Goal: Task Accomplishment & Management: Manage account settings

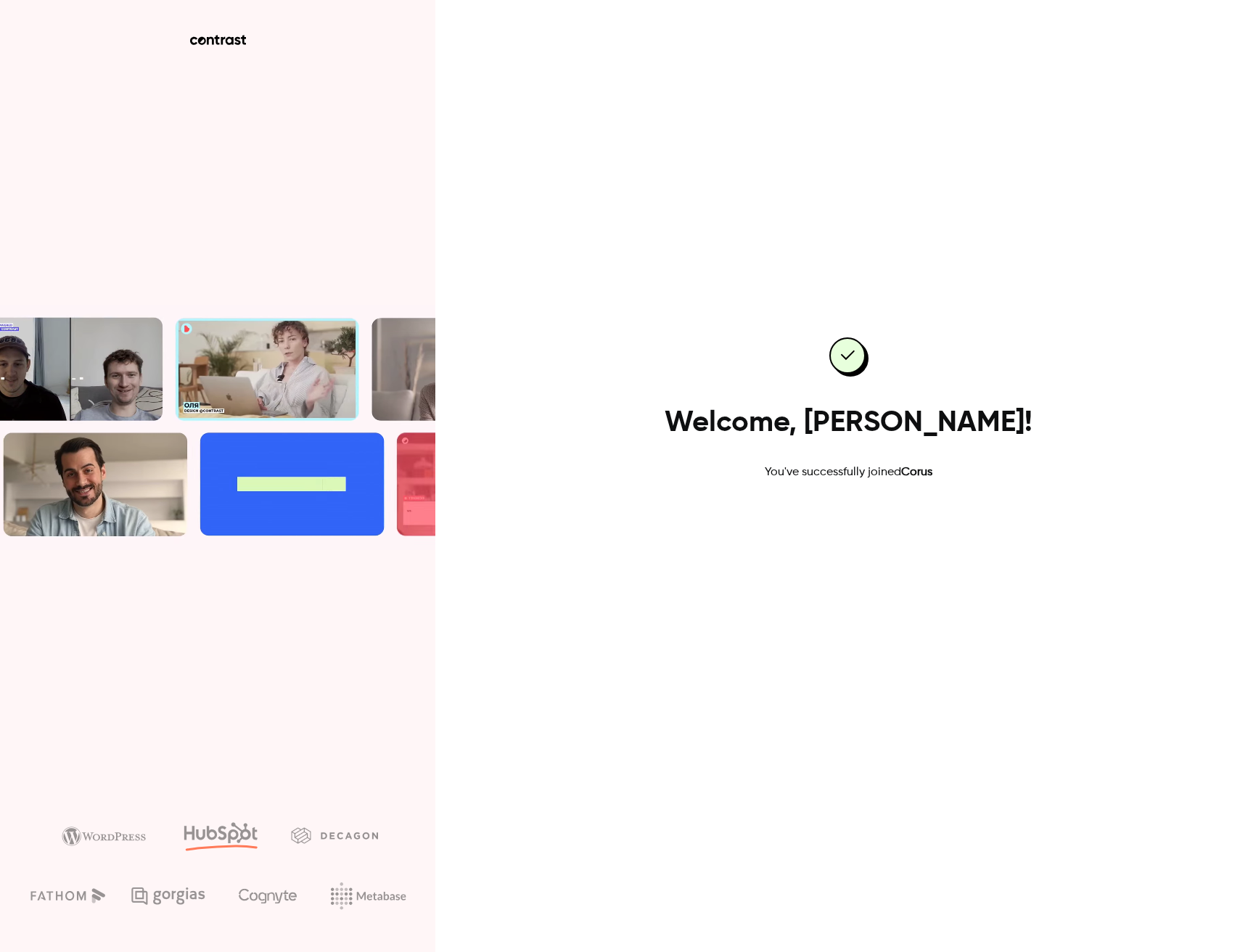
click at [871, 532] on link "Go to dashboard" at bounding box center [849, 527] width 123 height 35
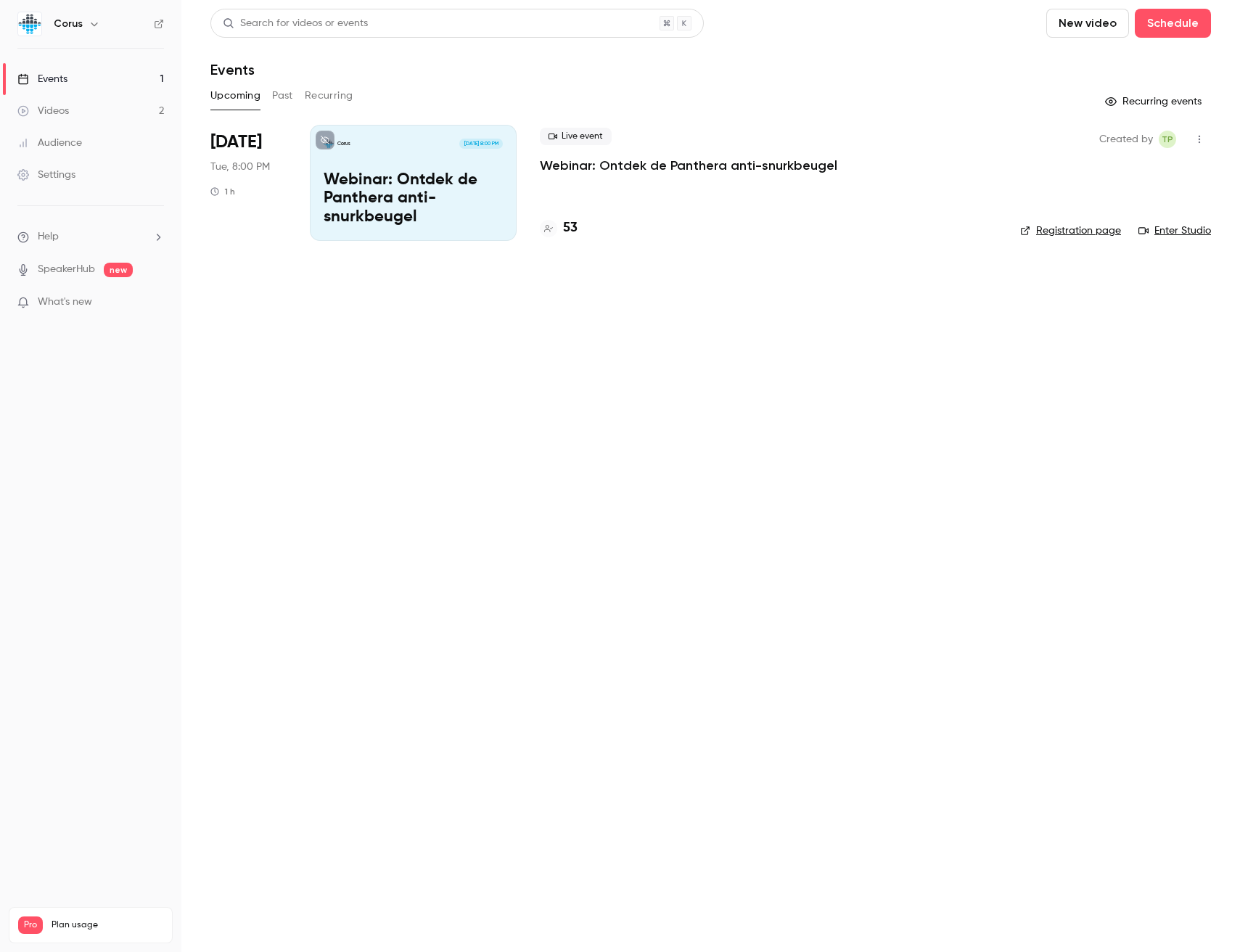
click at [143, 111] on link "Videos 2" at bounding box center [91, 111] width 181 height 32
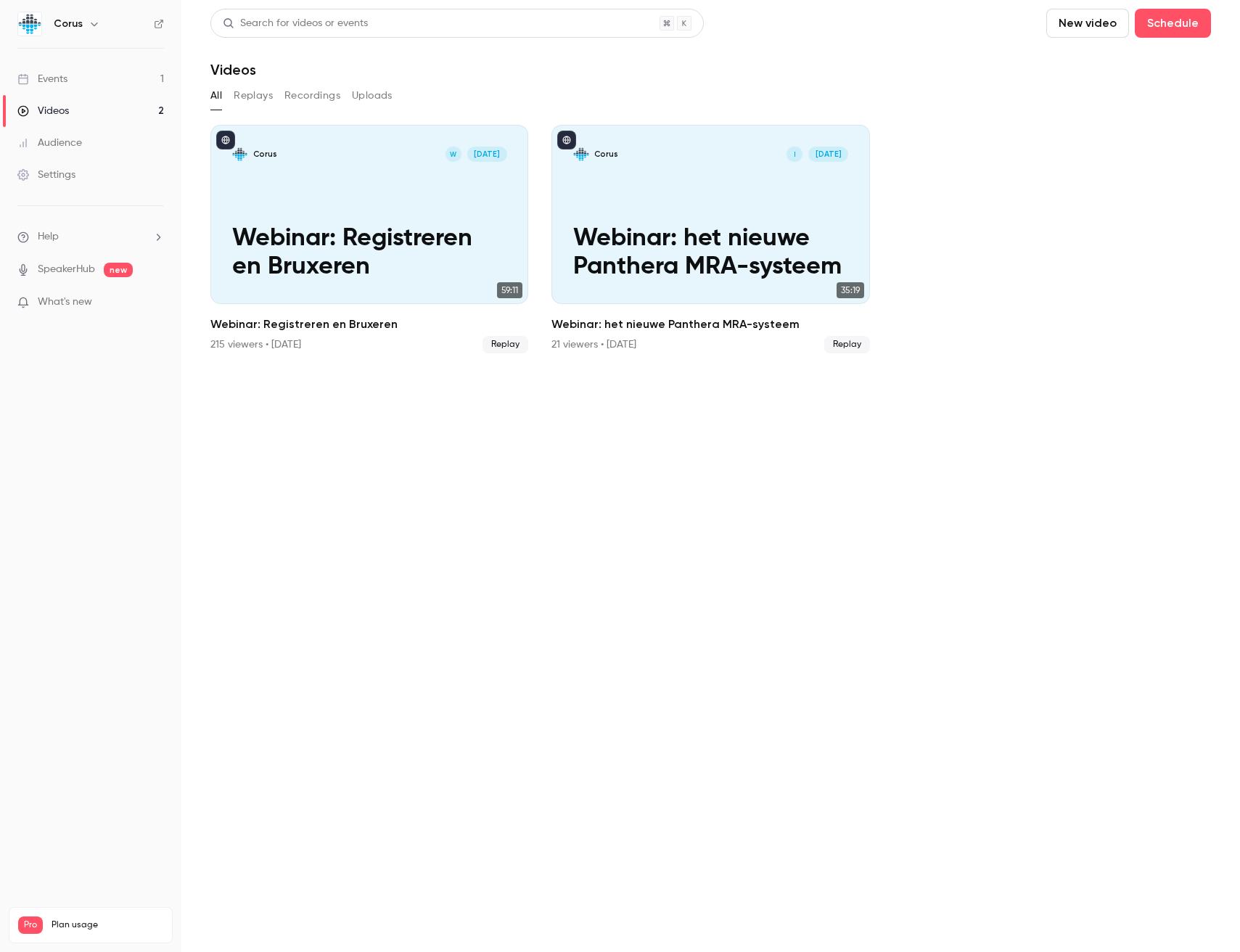
click at [109, 69] on link "Events 1" at bounding box center [91, 79] width 181 height 32
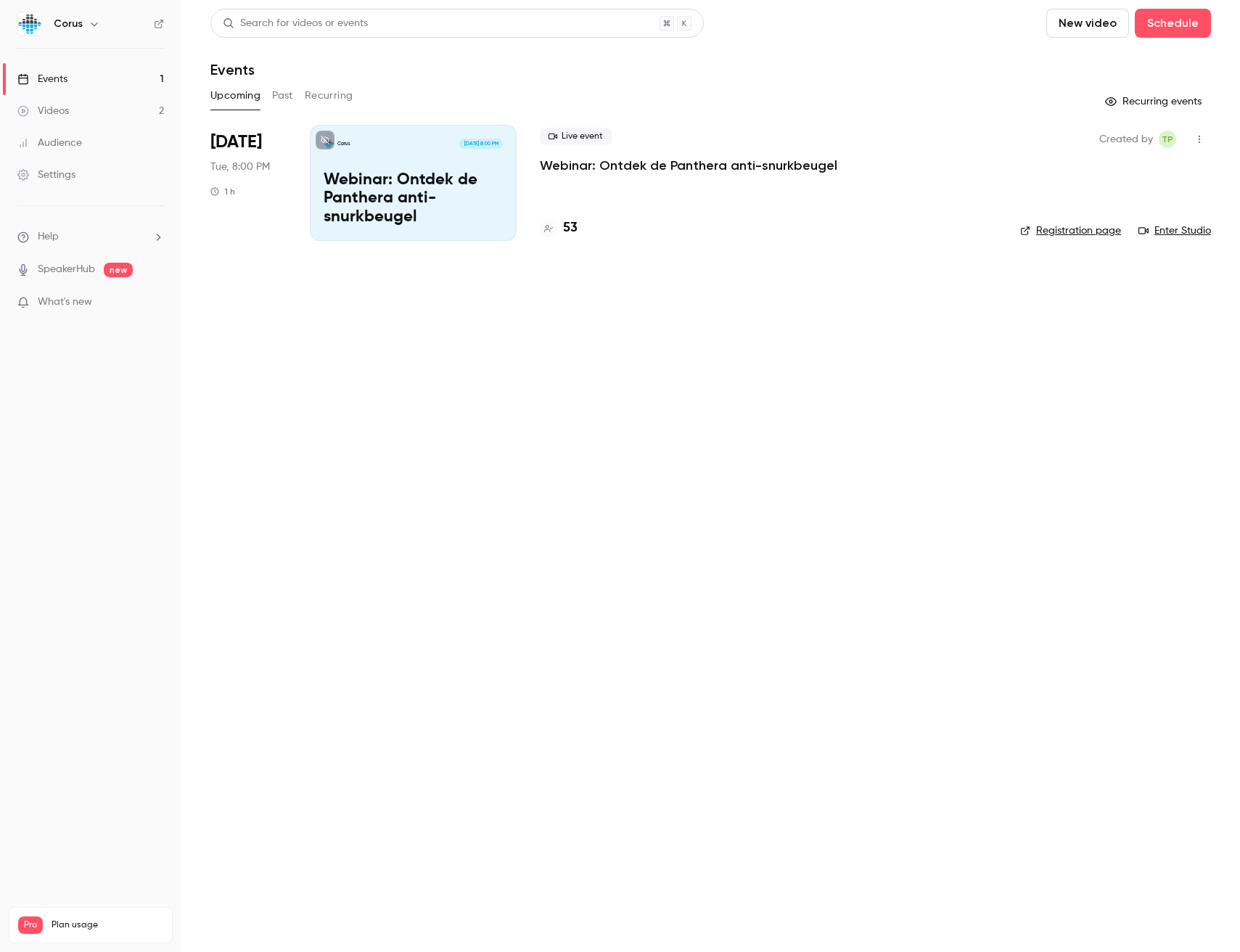
click at [278, 88] on button "Past" at bounding box center [283, 95] width 21 height 23
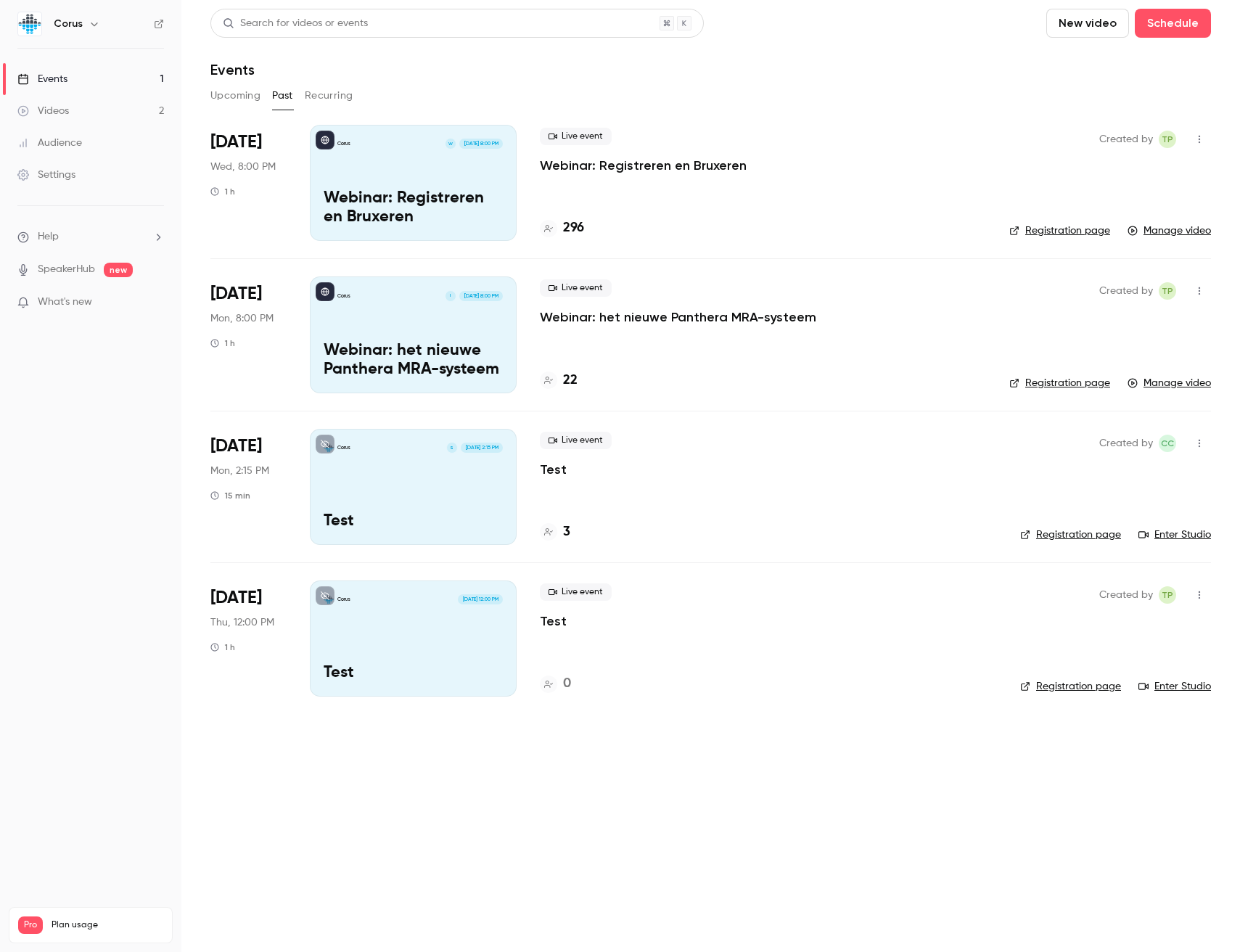
click at [615, 167] on p "Webinar: Registreren en Bruxeren" at bounding box center [642, 165] width 207 height 18
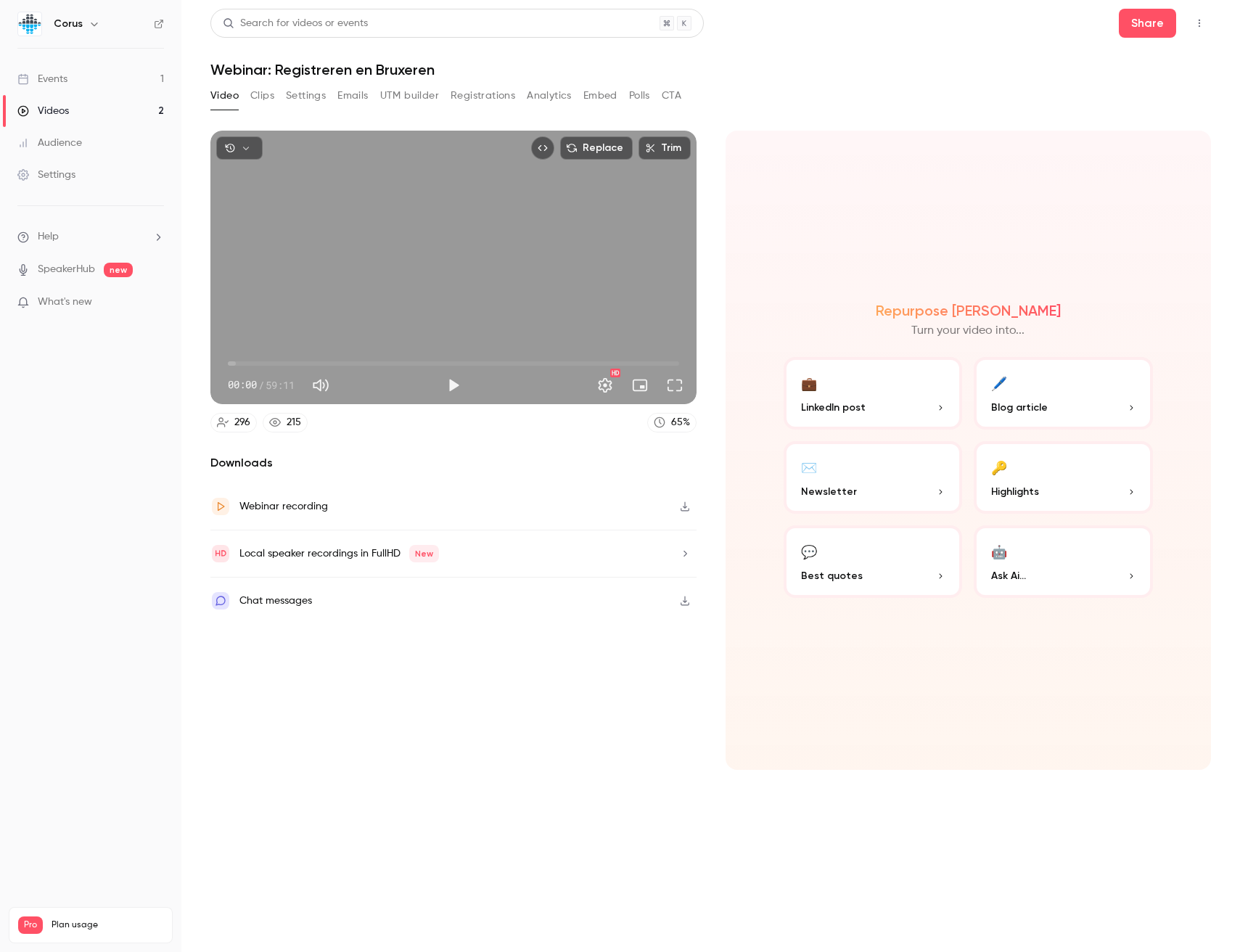
click at [279, 416] on icon at bounding box center [274, 422] width 11 height 11
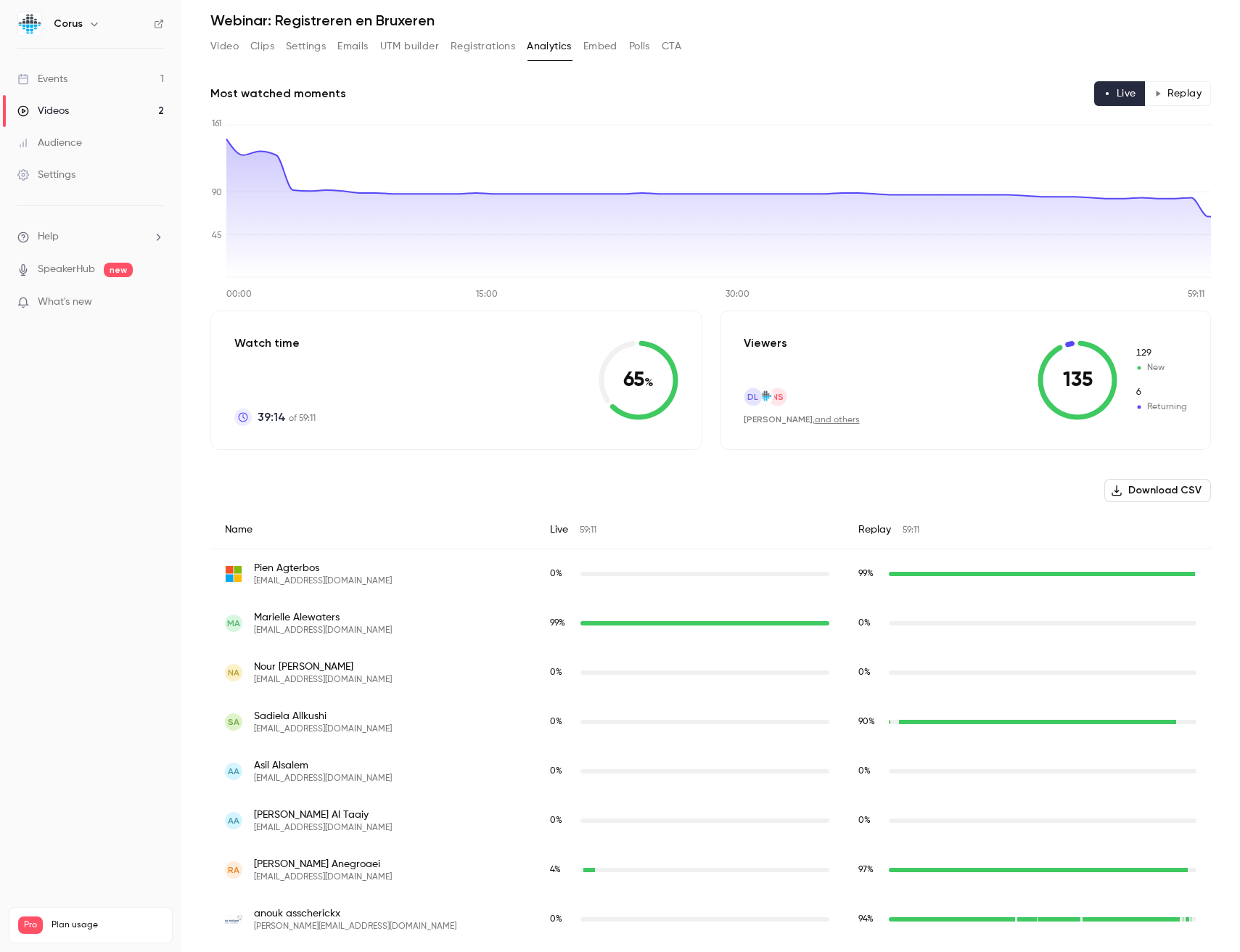
scroll to position [50, 0]
click at [461, 40] on button "Registrations" at bounding box center [482, 46] width 65 height 23
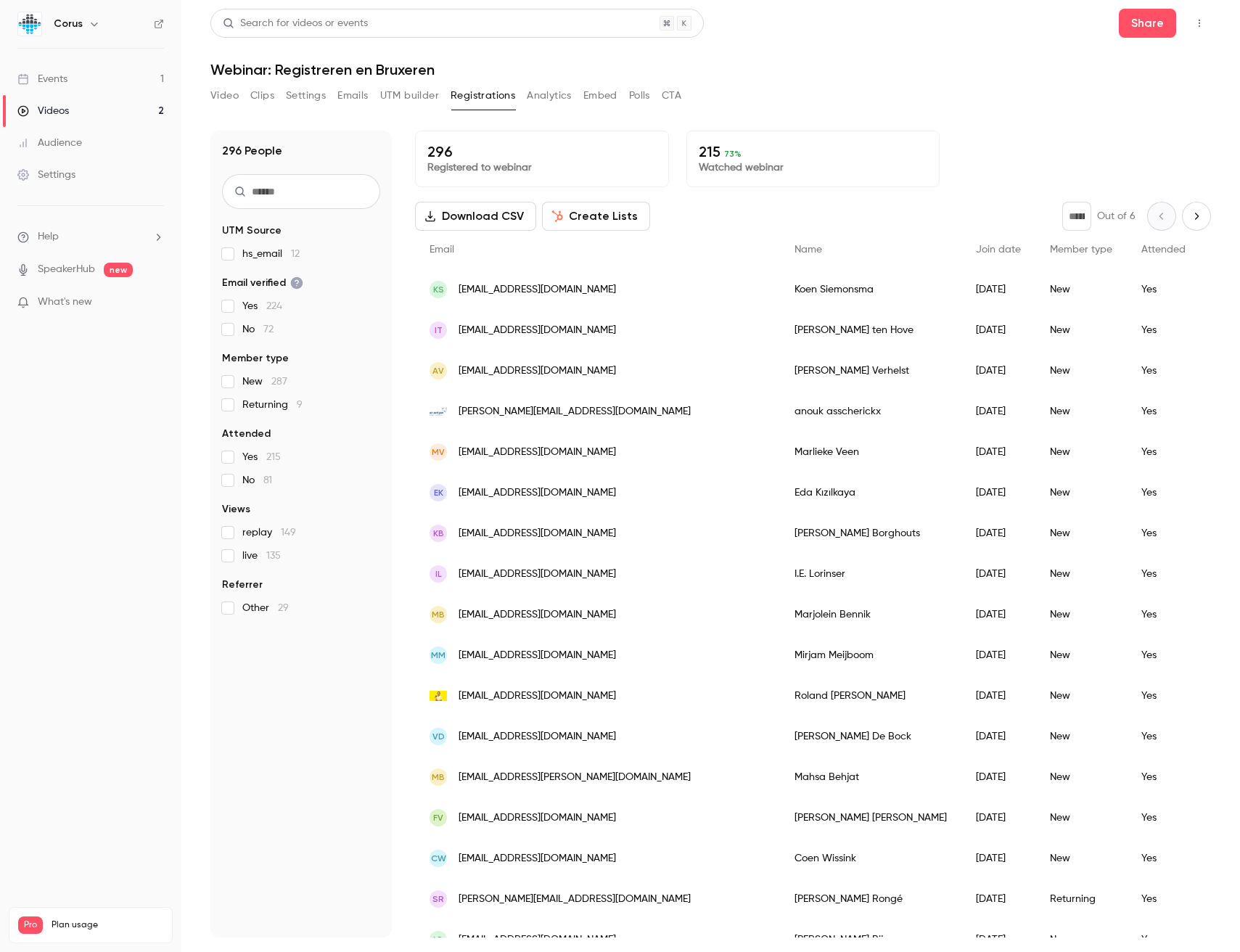
click at [234, 482] on label "No 81" at bounding box center [301, 480] width 159 height 14
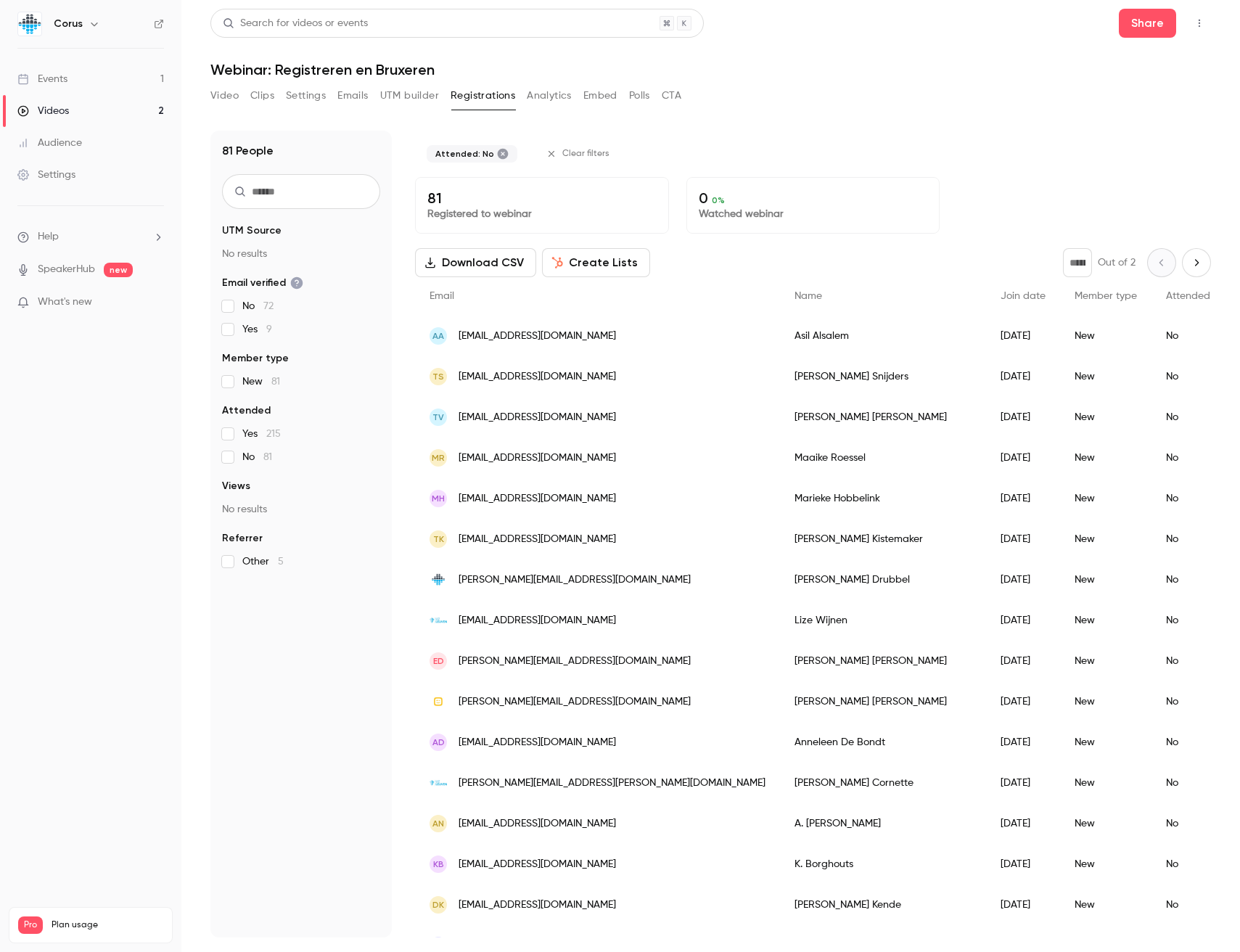
click at [223, 463] on label "No 81" at bounding box center [301, 457] width 159 height 14
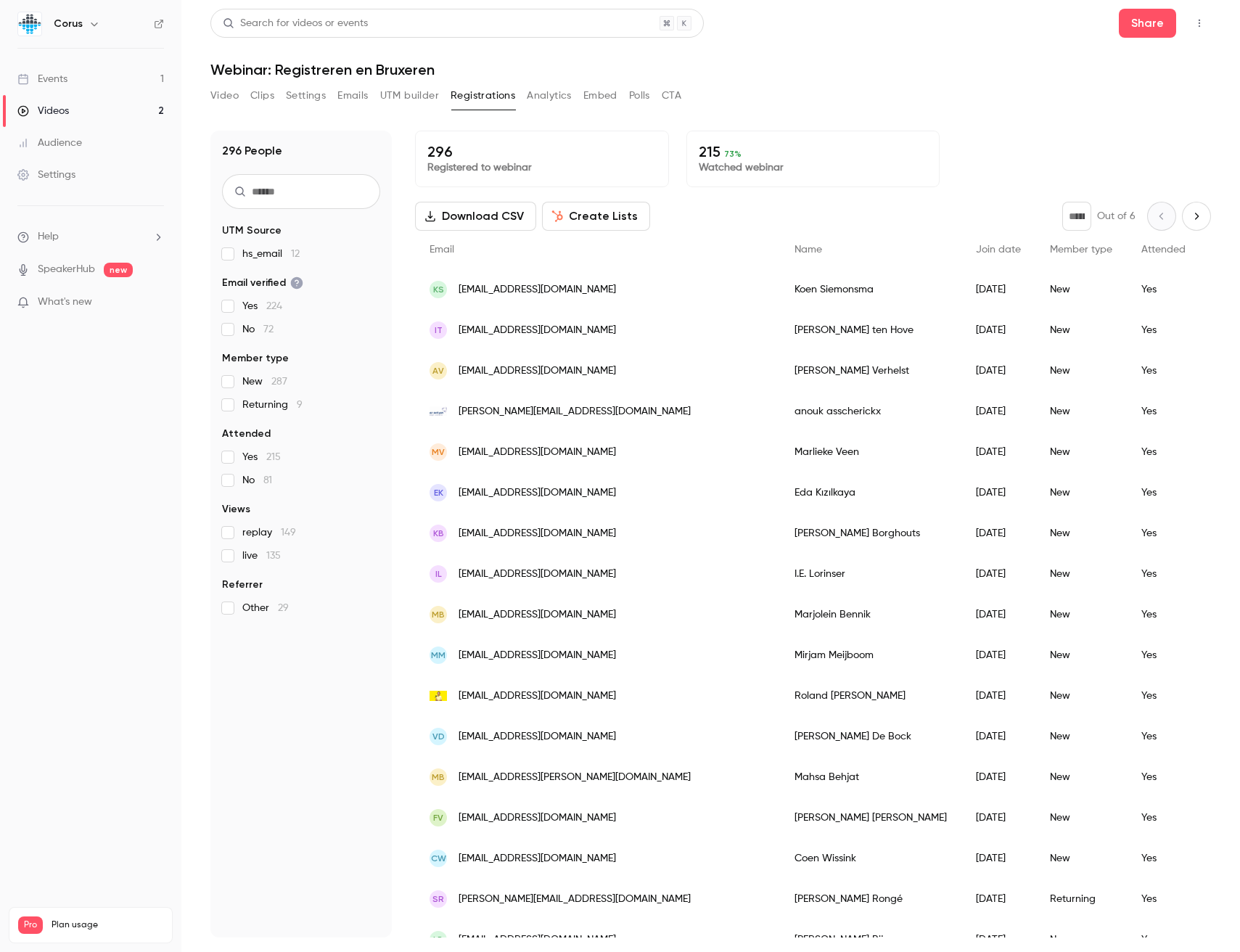
click at [537, 98] on button "Analytics" at bounding box center [549, 95] width 45 height 23
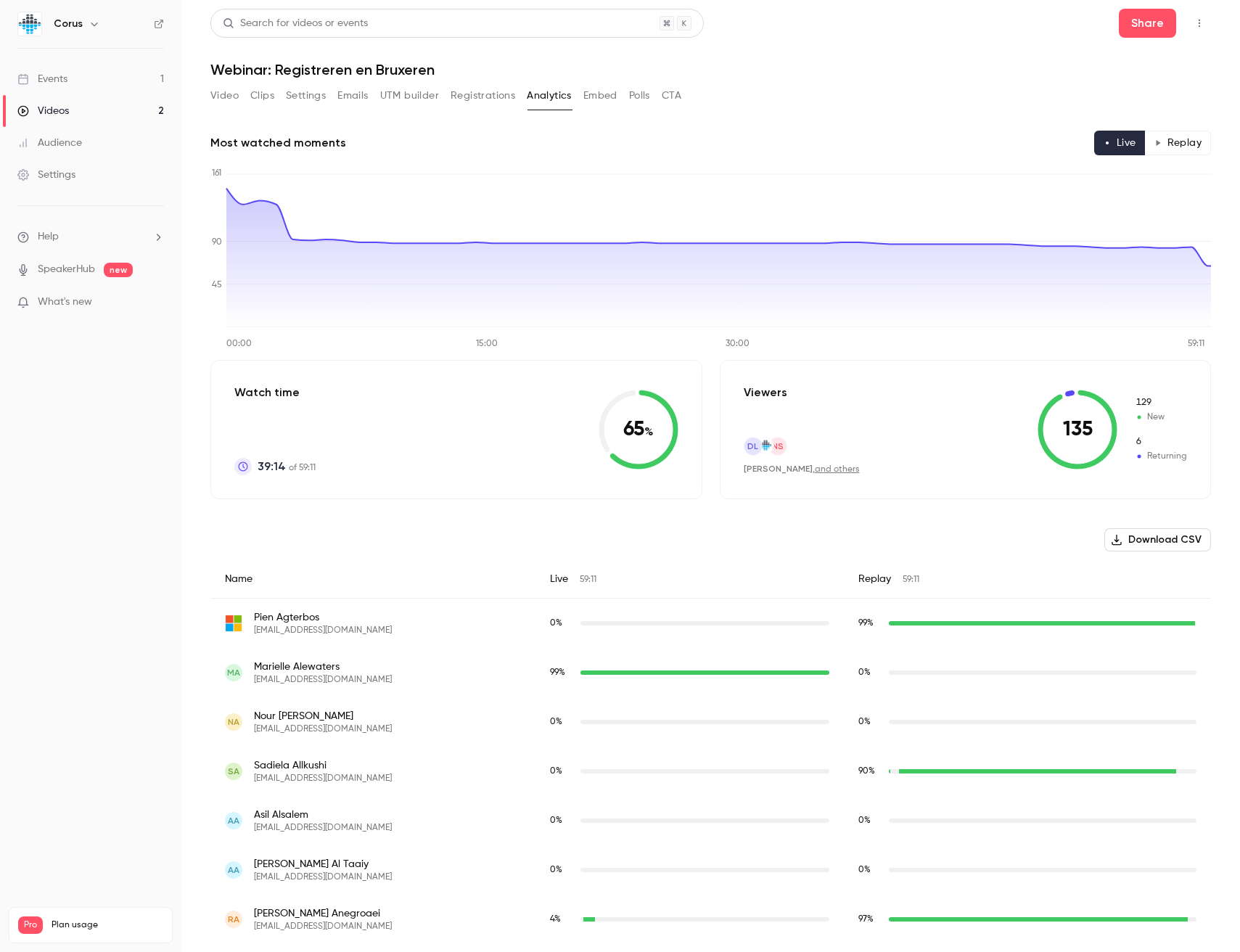
click at [598, 91] on button "Embed" at bounding box center [600, 95] width 34 height 23
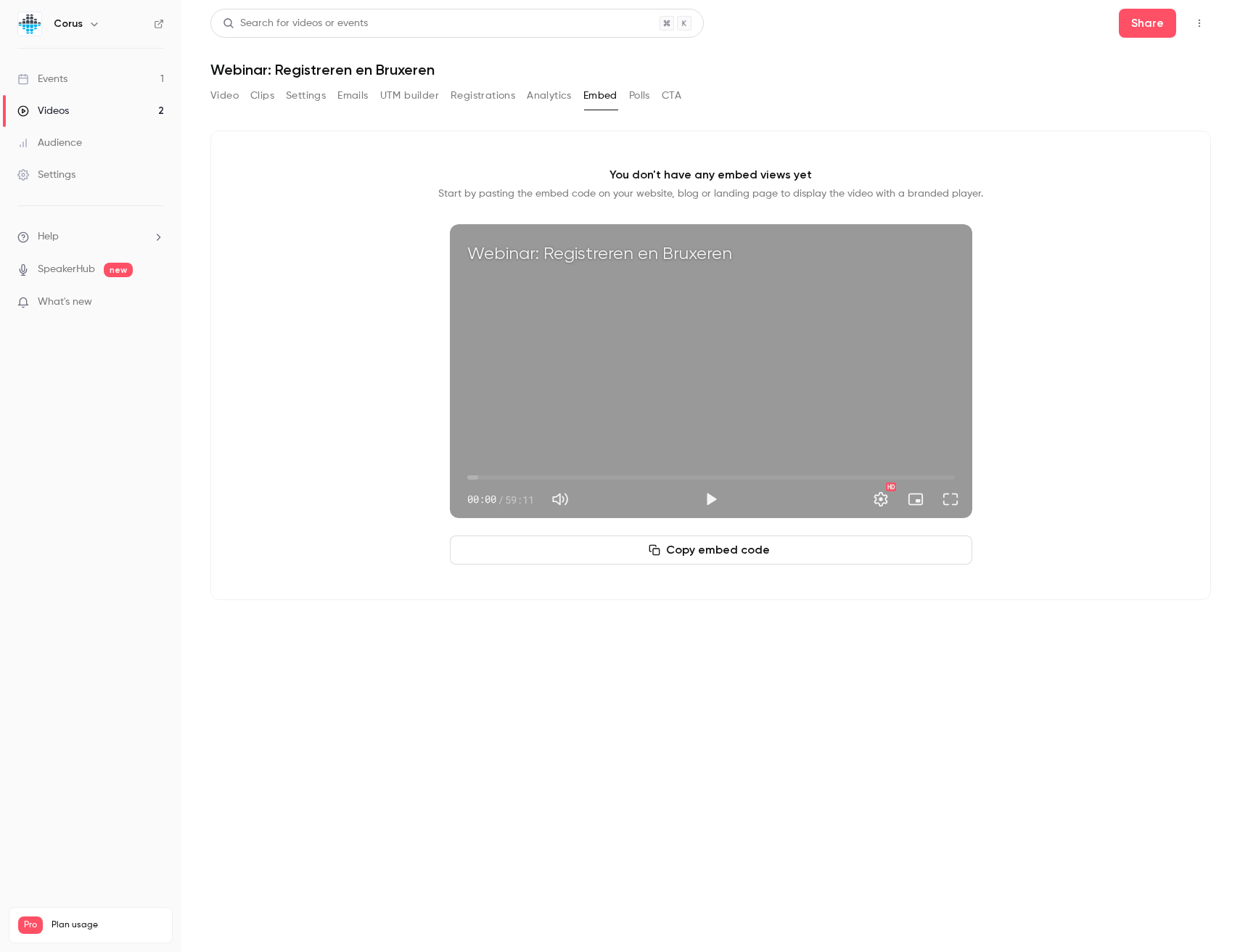
click at [636, 93] on button "Polls" at bounding box center [639, 95] width 21 height 23
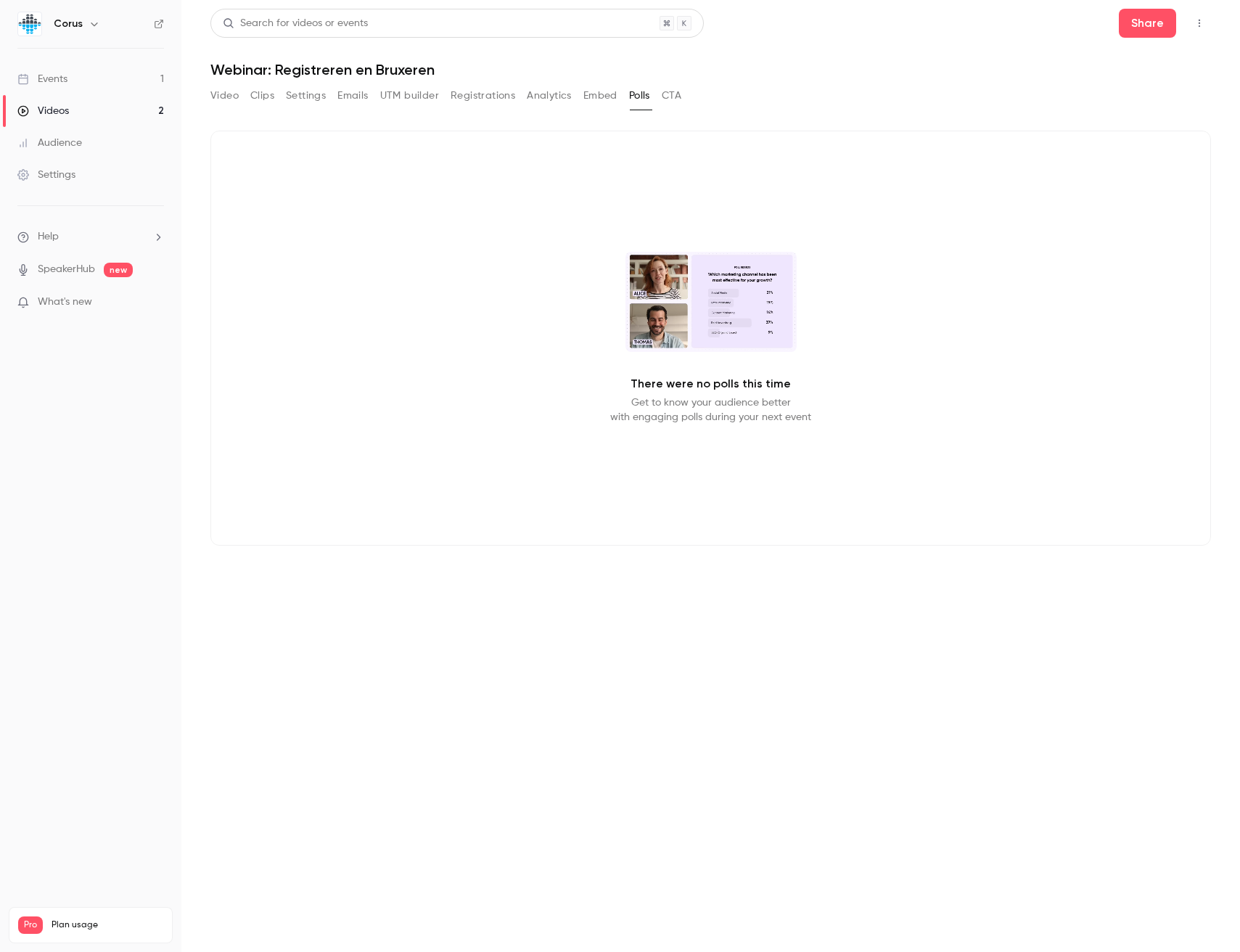
click at [670, 94] on button "CTA" at bounding box center [671, 95] width 20 height 23
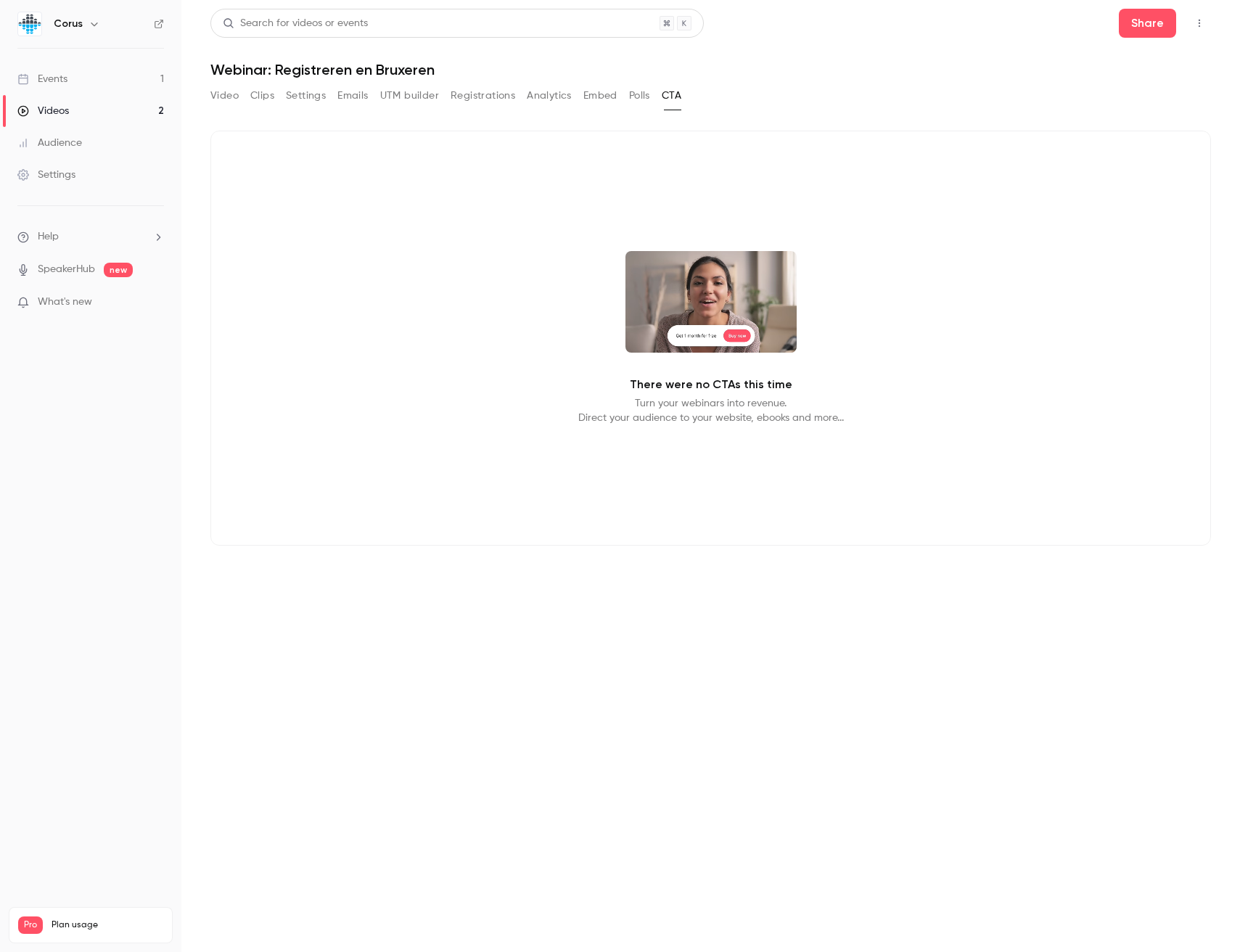
click at [219, 95] on button "Video" at bounding box center [224, 95] width 28 height 23
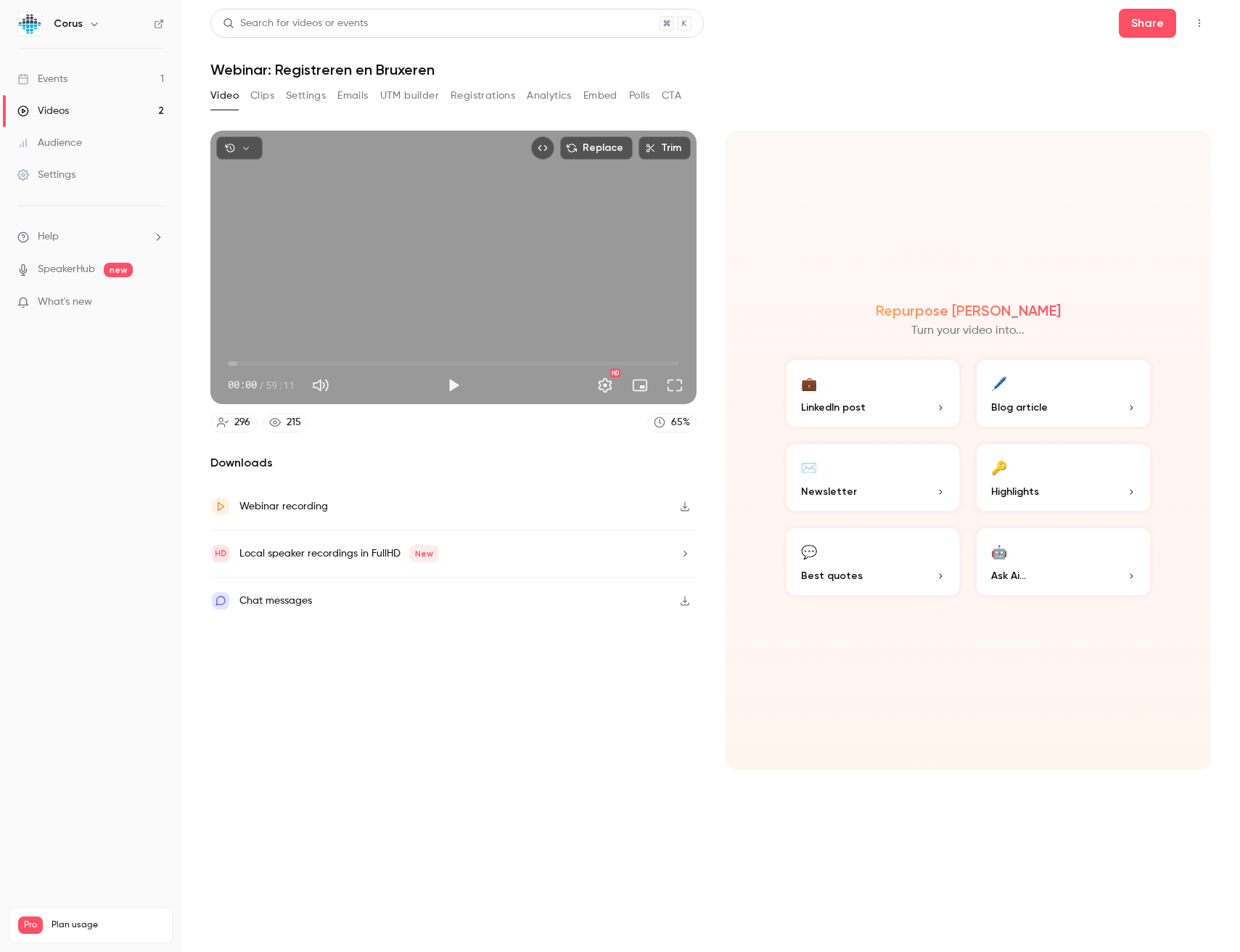
click at [130, 77] on link "Events 1" at bounding box center [91, 79] width 181 height 32
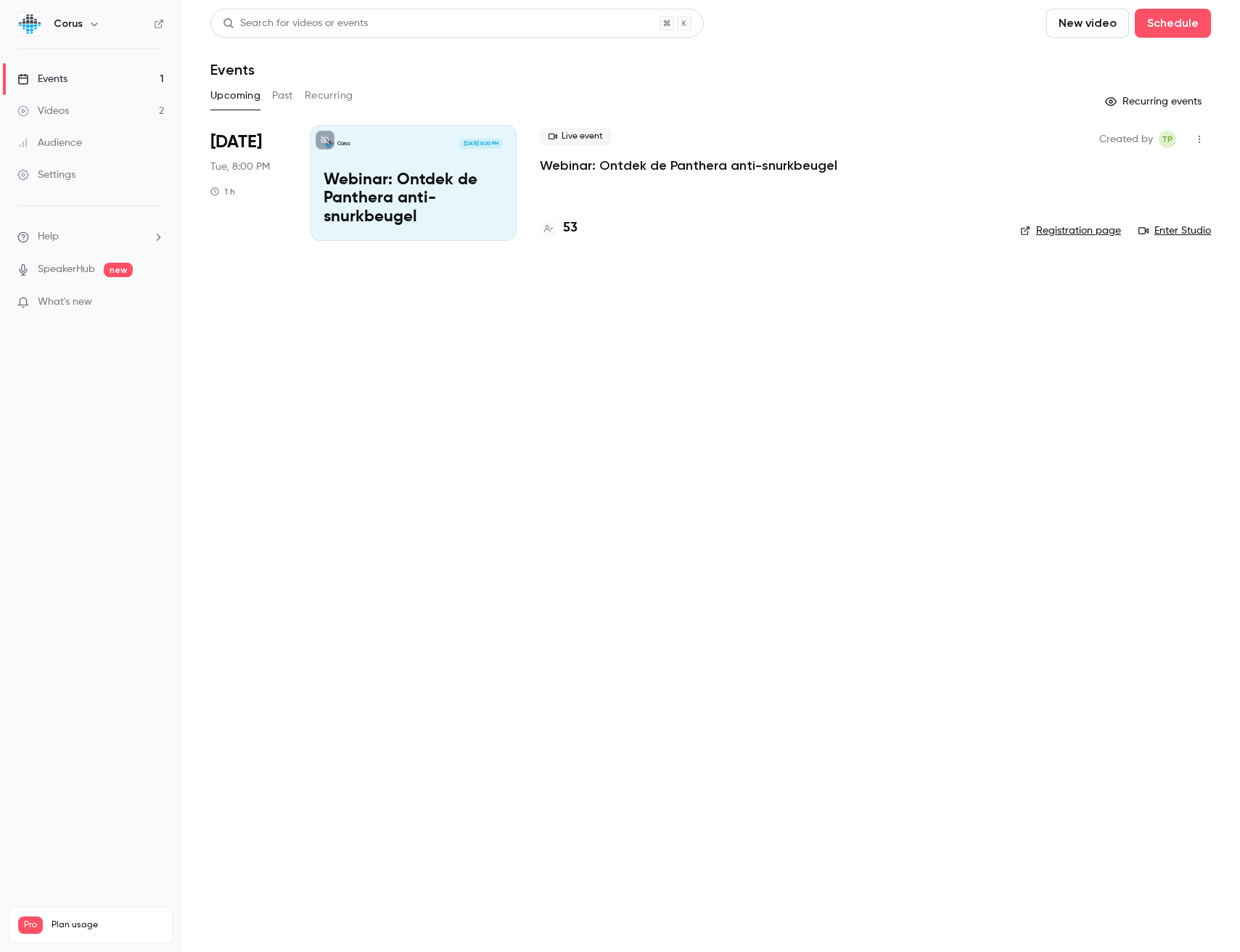
click at [96, 29] on icon "button" at bounding box center [94, 24] width 11 height 11
click at [105, 86] on div "Corus dante@socialbrothers.nl Billing Pro New channel Log out" at bounding box center [121, 145] width 218 height 171
click at [88, 31] on button "button" at bounding box center [94, 24] width 18 height 18
click at [79, 215] on div "Log out" at bounding box center [135, 211] width 165 height 14
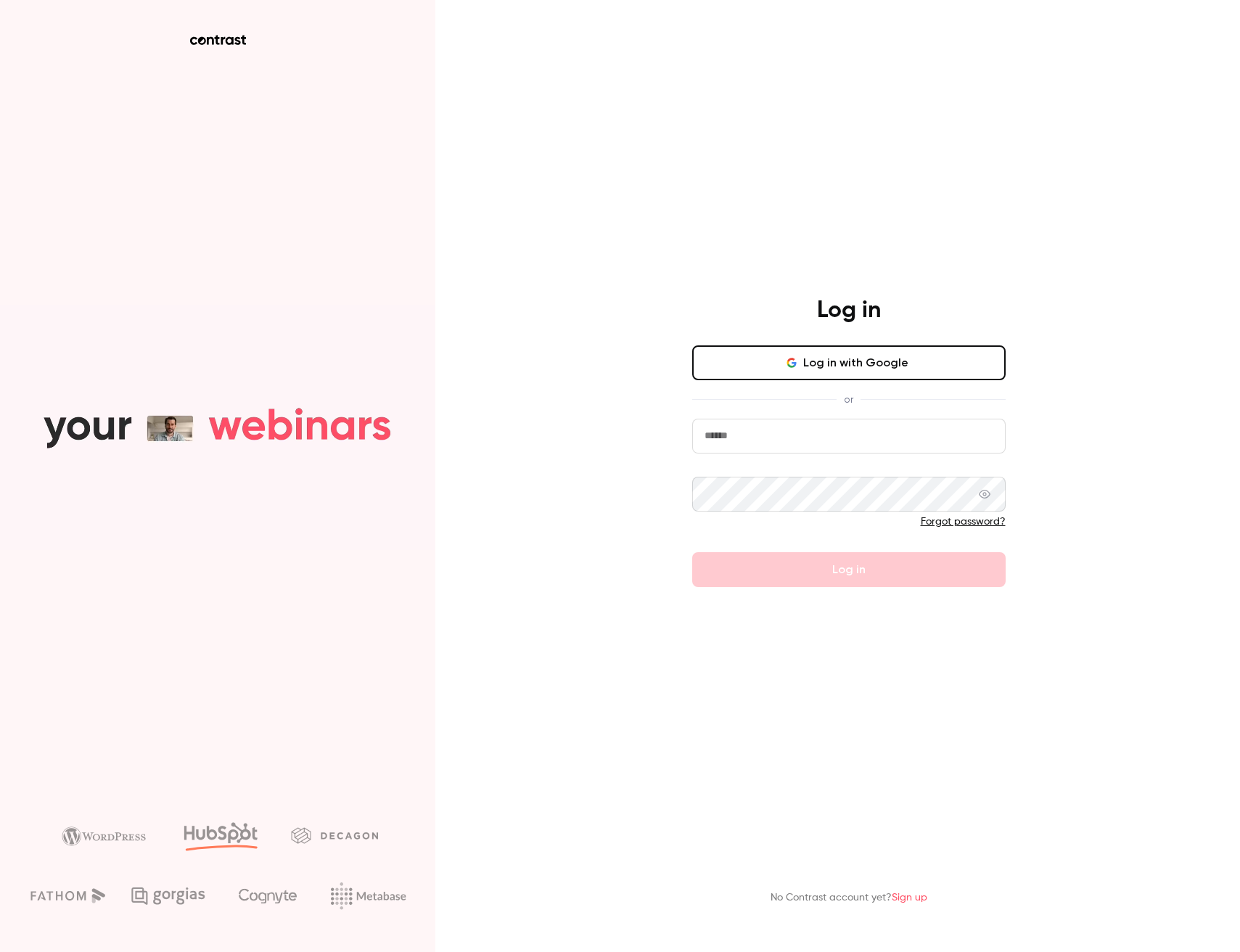
type input "**********"
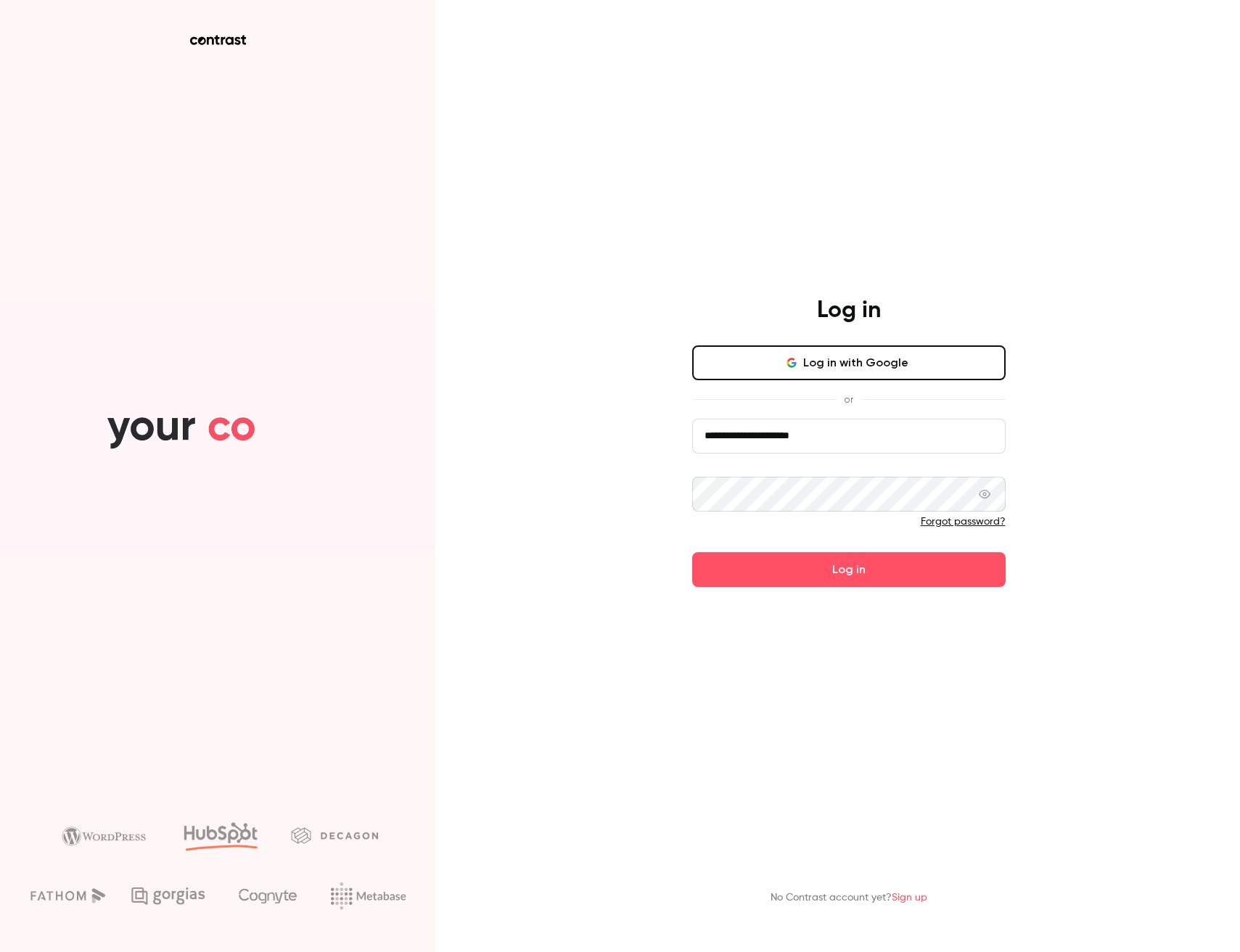
click at [866, 371] on button "Log in with Google" at bounding box center [848, 363] width 313 height 35
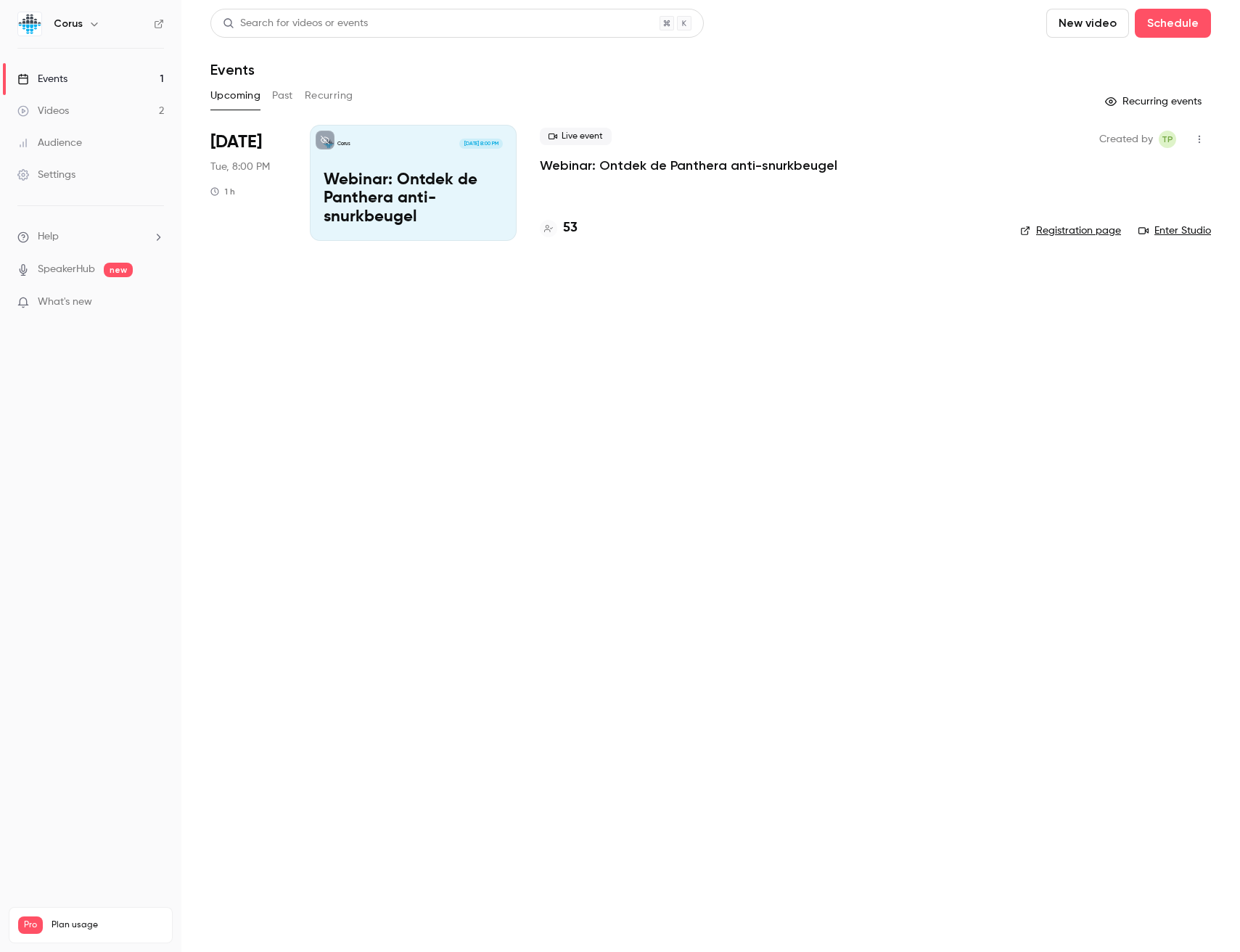
click at [94, 17] on button "button" at bounding box center [94, 24] width 18 height 18
click at [157, 28] on div at bounding box center [620, 476] width 1240 height 952
click at [86, 30] on button "button" at bounding box center [94, 24] width 18 height 18
click at [67, 207] on div "Log out" at bounding box center [135, 211] width 165 height 14
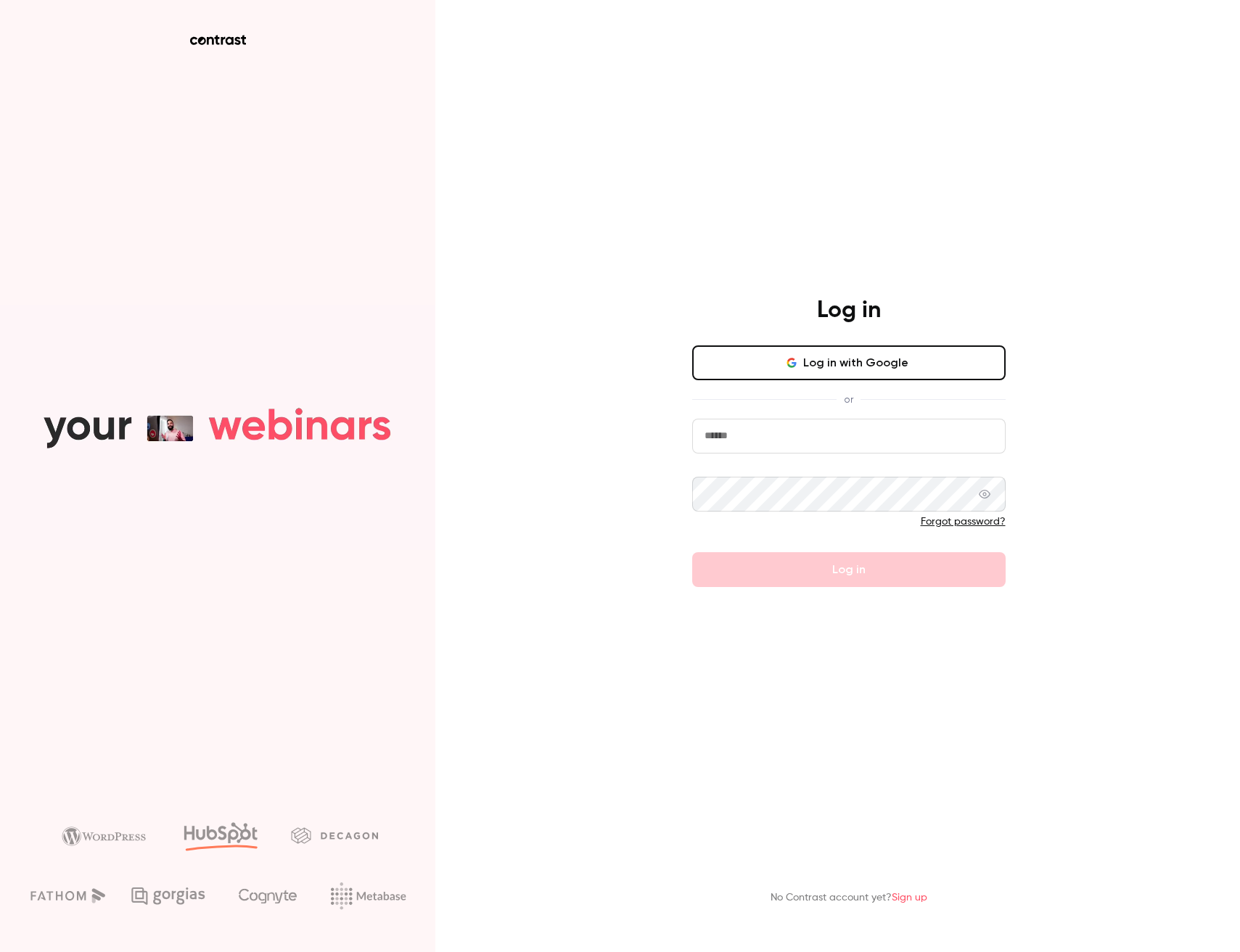
type input "**********"
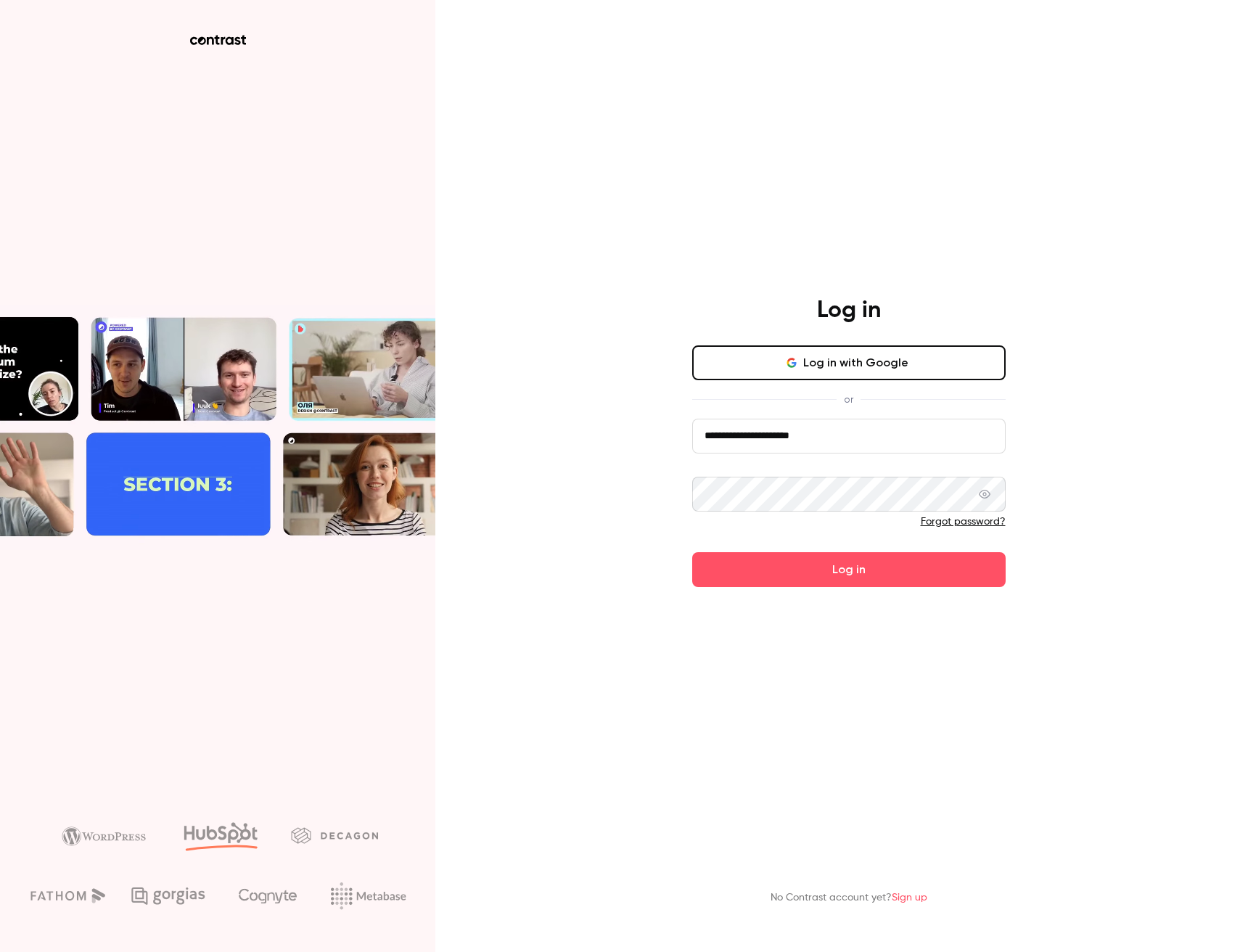
click at [883, 579] on form "**********" at bounding box center [848, 502] width 313 height 168
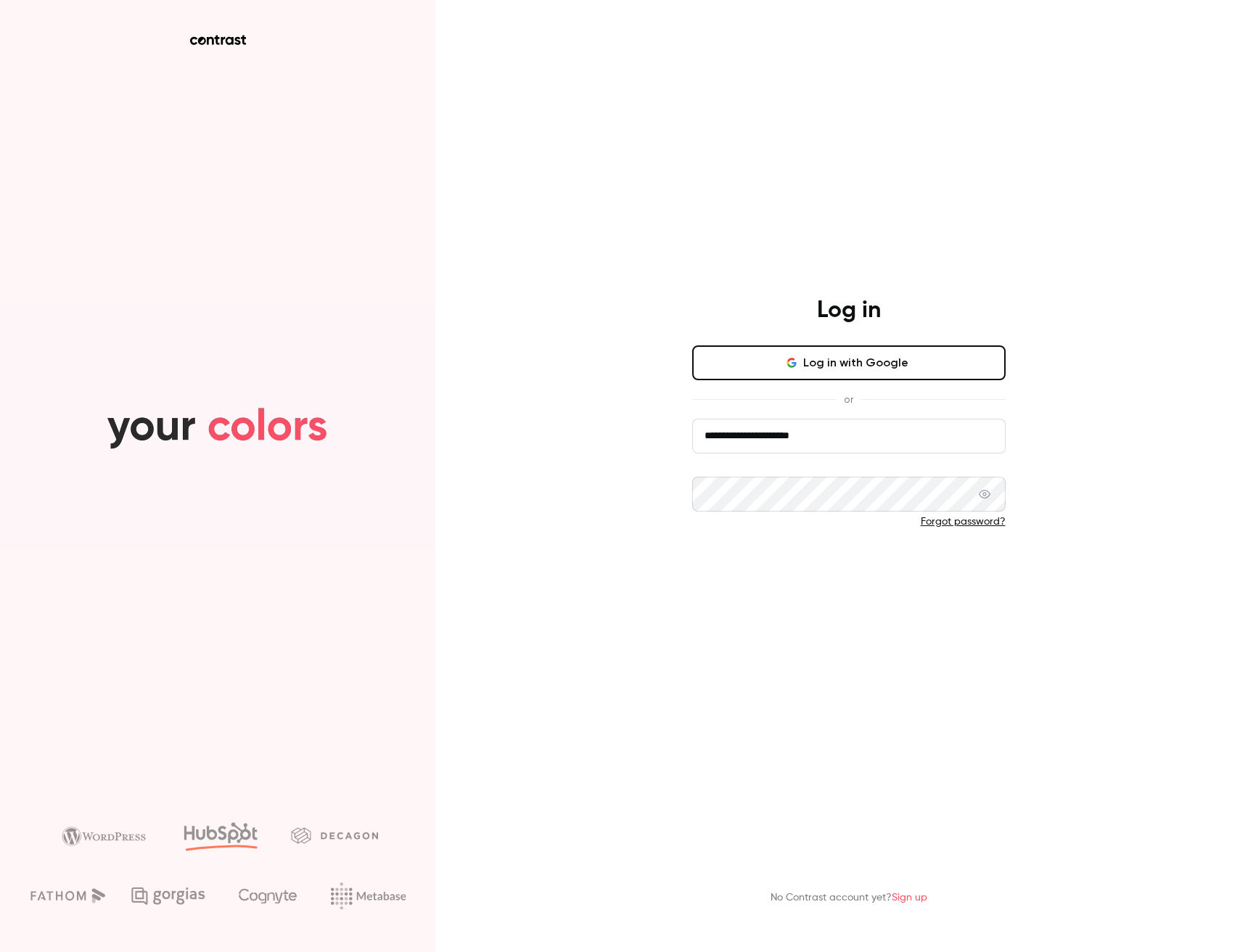
click at [873, 580] on button "Log in" at bounding box center [848, 569] width 313 height 35
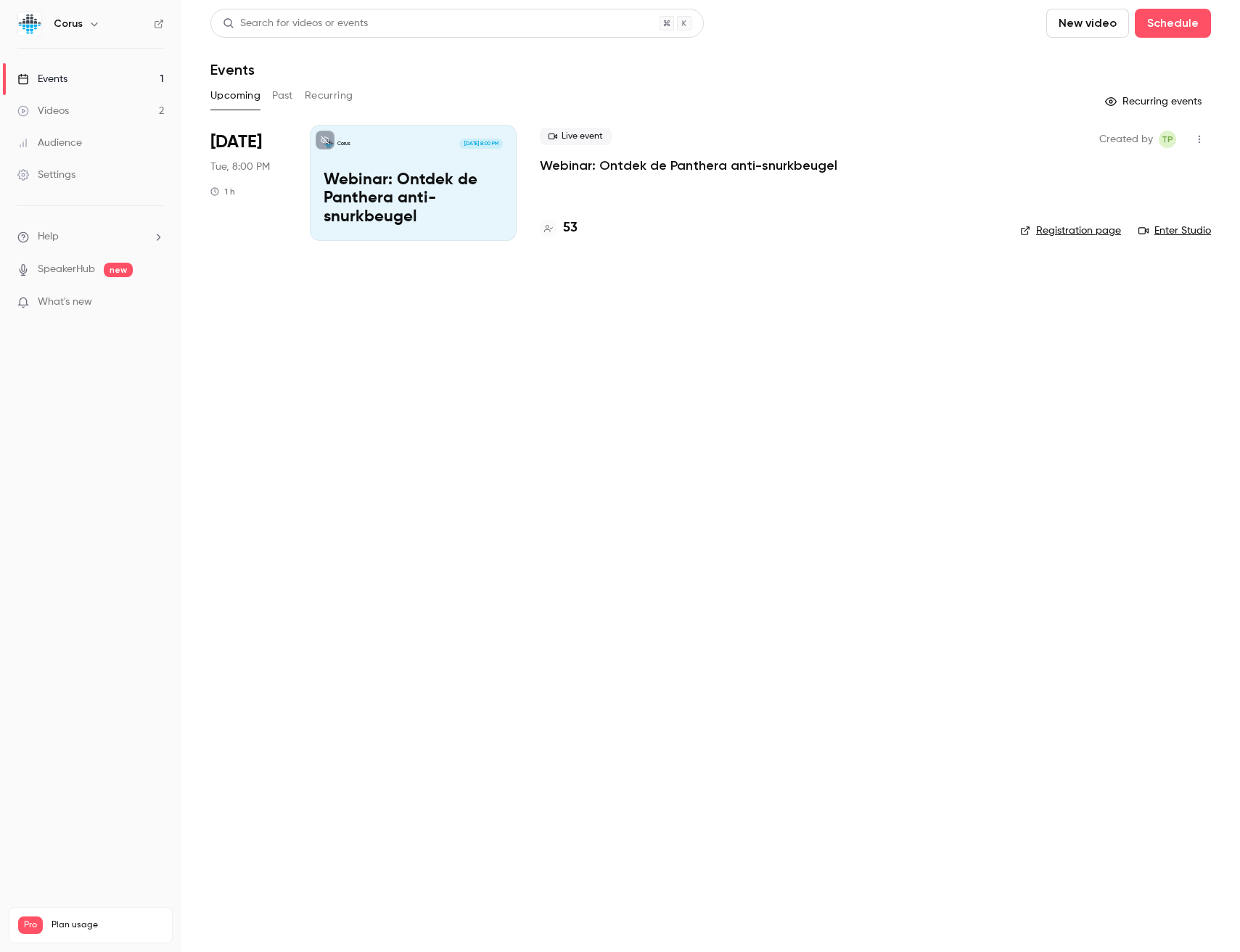
click at [88, 24] on icon "button" at bounding box center [94, 24] width 11 height 11
click at [106, 212] on div "Log out" at bounding box center [135, 211] width 165 height 14
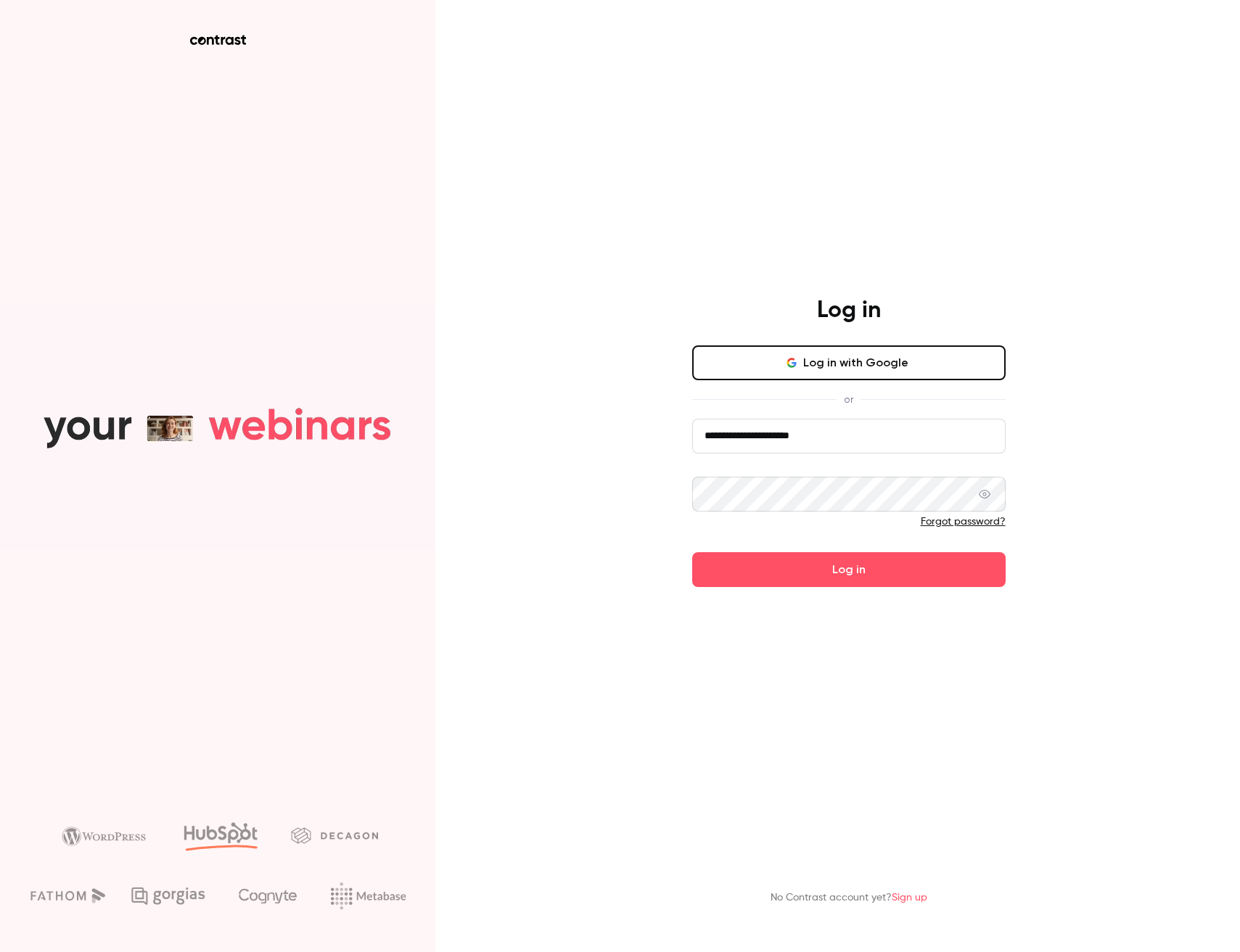
click at [794, 367] on icon "button" at bounding box center [791, 365] width 8 height 4
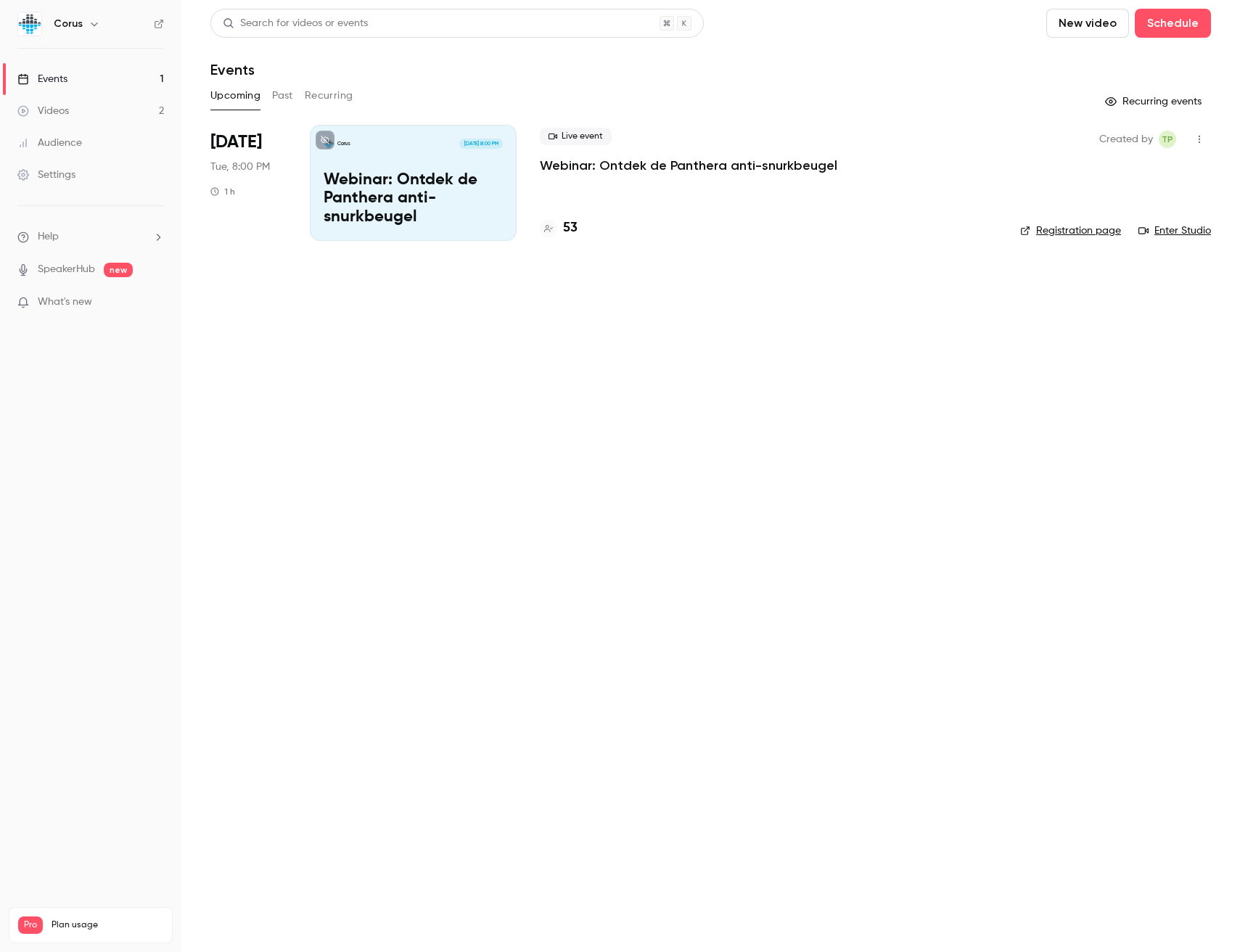
click at [59, 34] on div "Corus" at bounding box center [91, 24] width 146 height 24
click at [69, 24] on h6 "Corus" at bounding box center [68, 24] width 29 height 14
click at [89, 22] on icon "button" at bounding box center [94, 24] width 11 height 11
click at [78, 178] on div "New channel" at bounding box center [135, 173] width 165 height 14
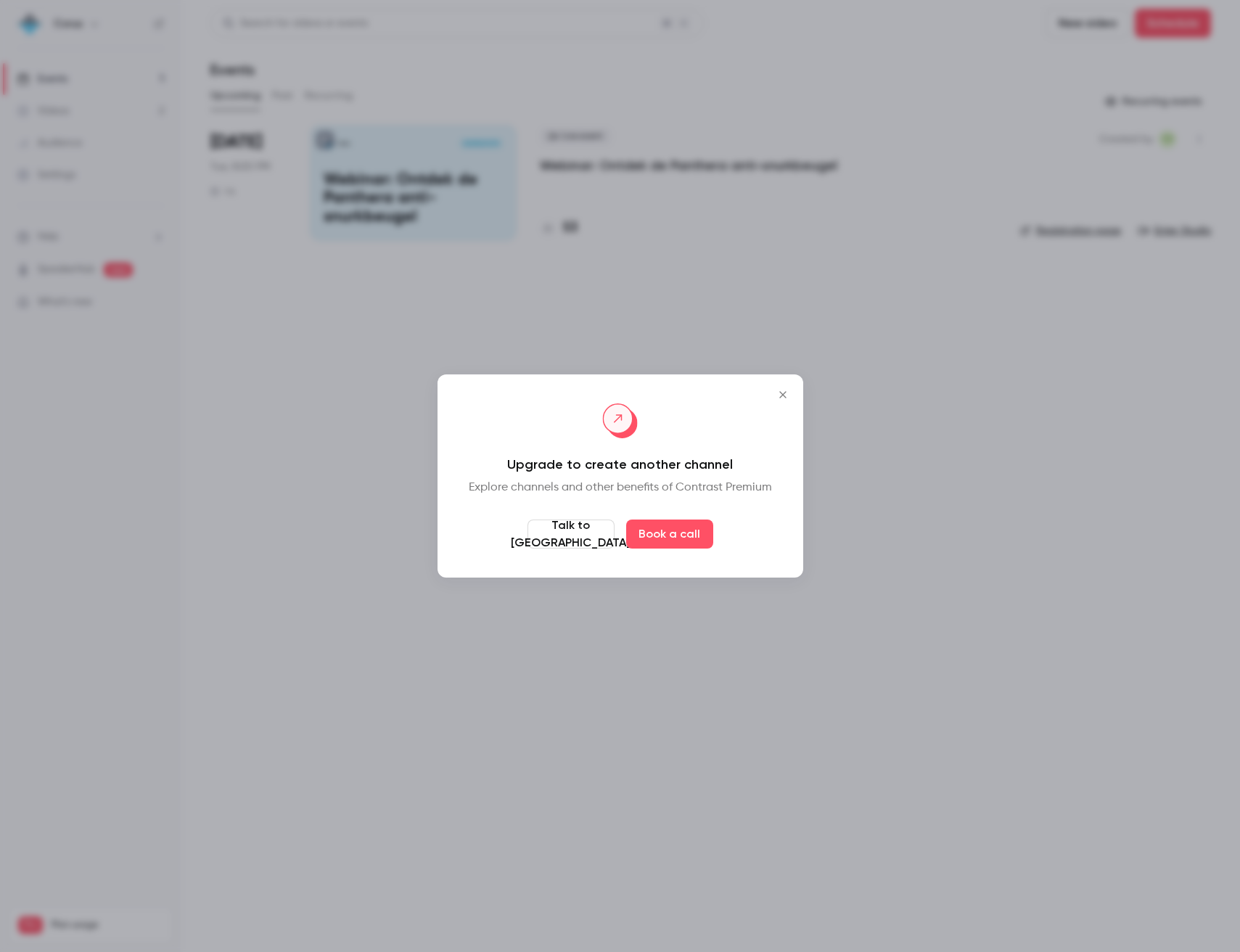
click at [782, 395] on icon "Close" at bounding box center [782, 394] width 7 height 7
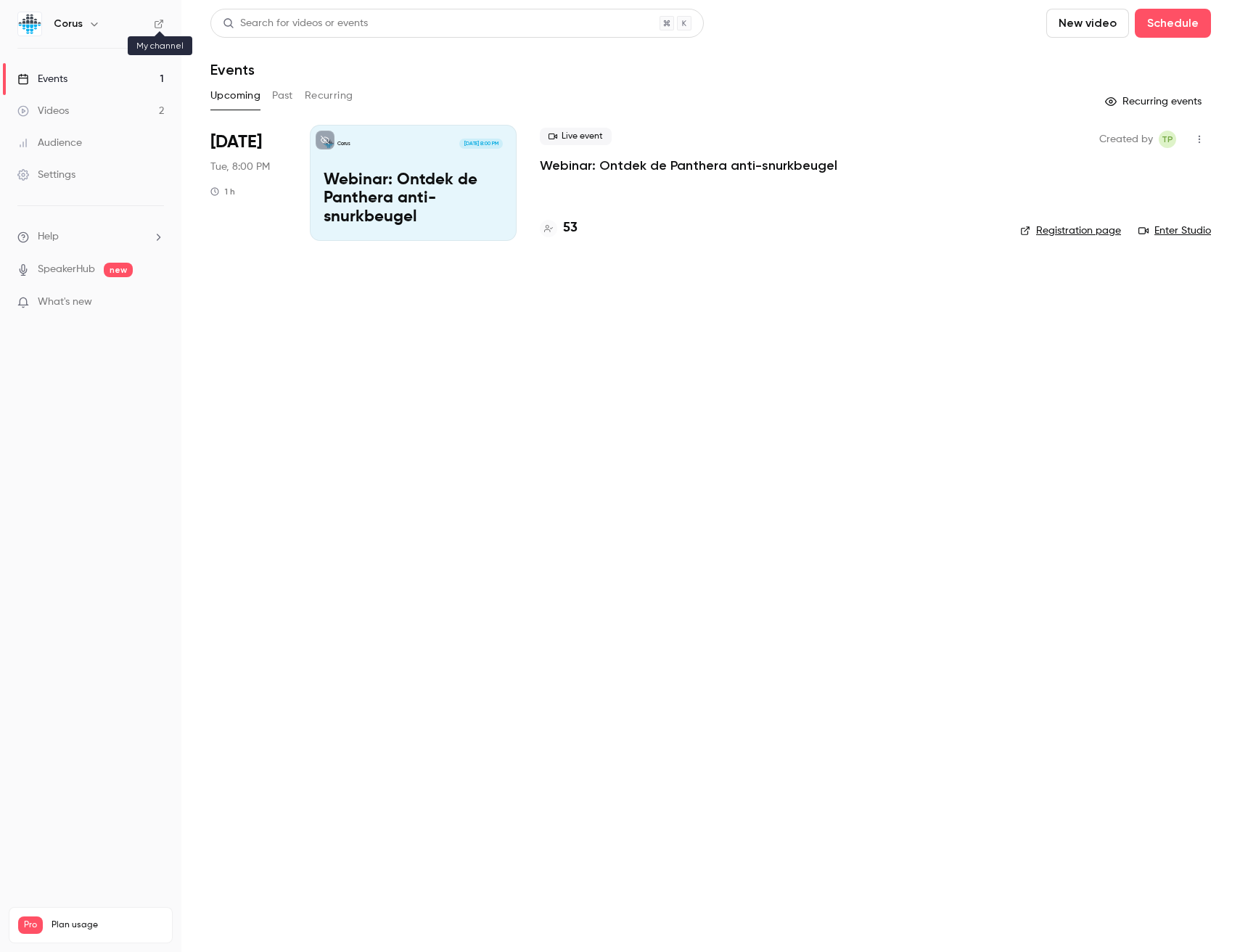
click at [157, 22] on icon at bounding box center [159, 24] width 10 height 10
click at [83, 18] on div "Corus" at bounding box center [98, 24] width 88 height 18
click at [559, 387] on main "Search for videos or events New video Schedule Events Upcoming Past Recurring R…" at bounding box center [710, 476] width 1059 height 952
click at [107, 24] on div "Corus" at bounding box center [98, 24] width 88 height 18
click at [89, 24] on icon "button" at bounding box center [94, 24] width 11 height 11
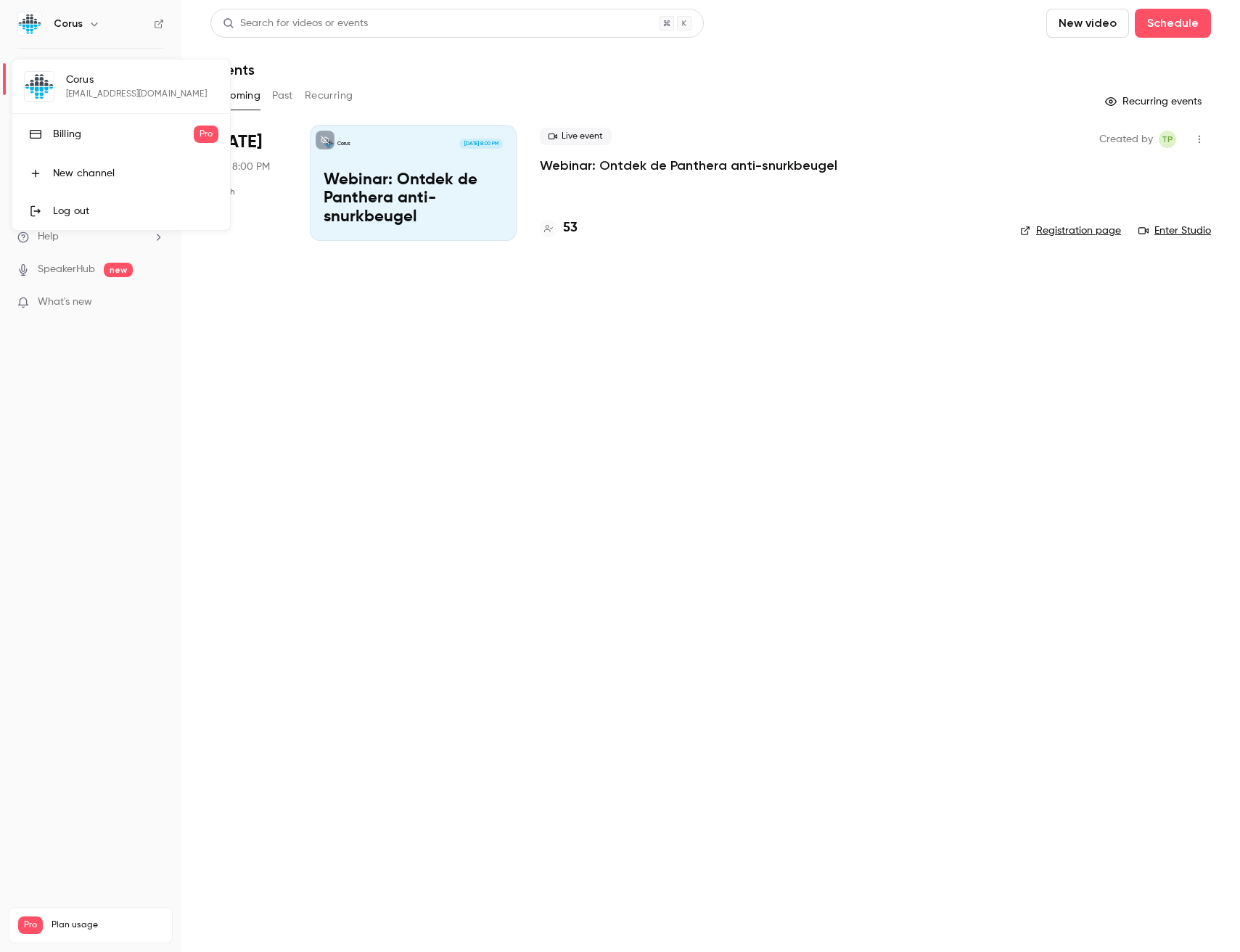
click at [81, 215] on div "Log out" at bounding box center [135, 211] width 165 height 14
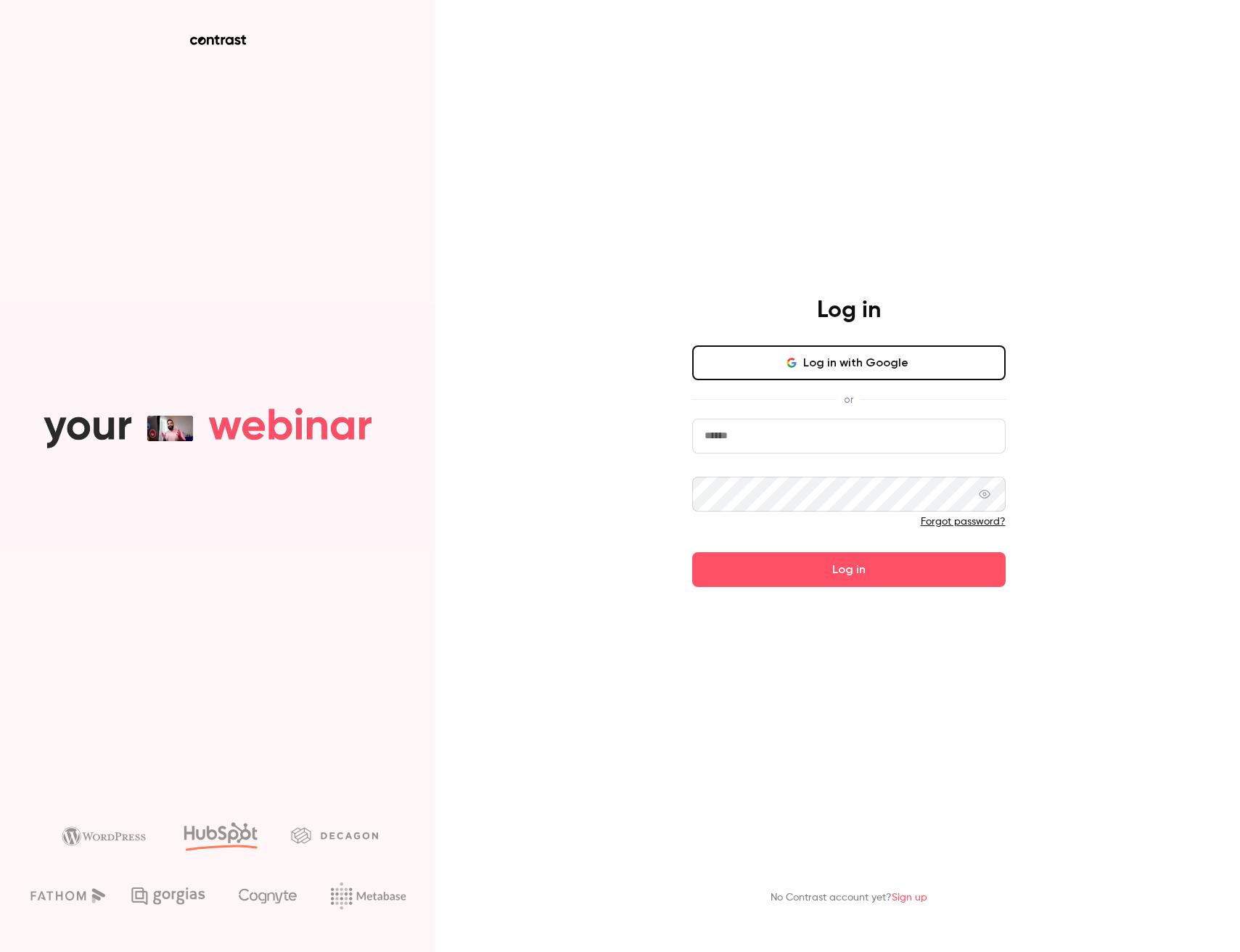
type input "**********"
click at [621, 300] on div "**********" at bounding box center [620, 476] width 1240 height 952
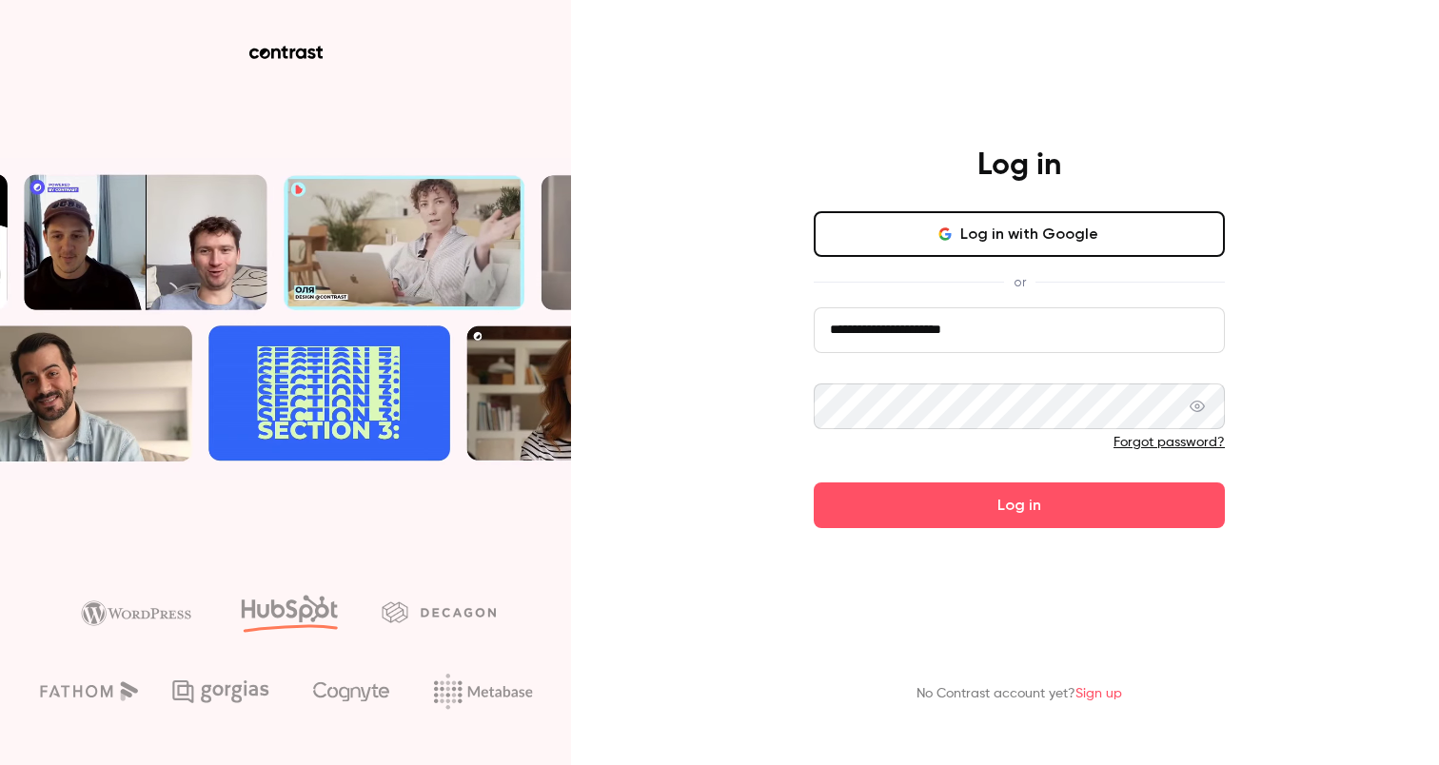
click at [1080, 211] on button "Log in with Google" at bounding box center [1019, 234] width 411 height 46
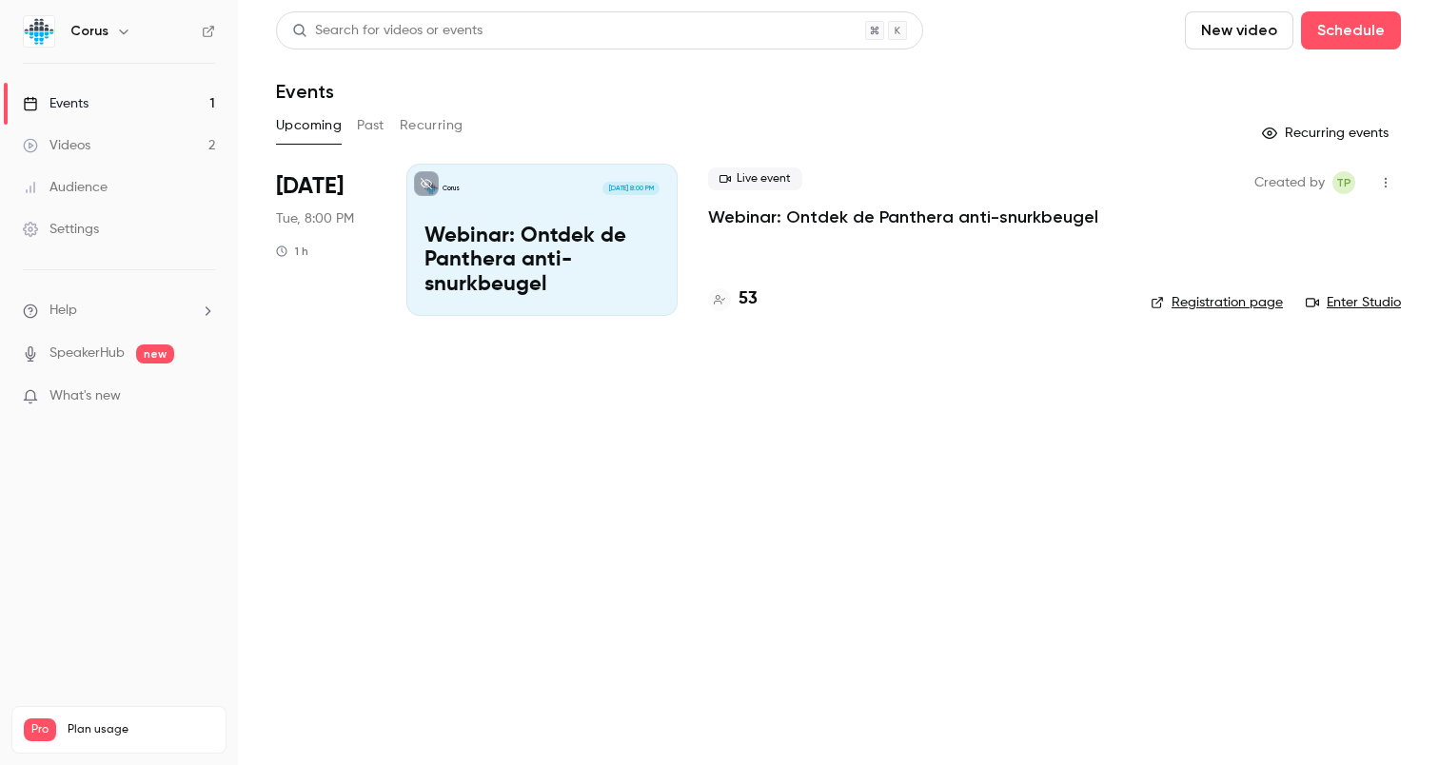
click at [95, 27] on h6 "Corus" at bounding box center [89, 31] width 38 height 19
click at [112, 34] on button "button" at bounding box center [123, 31] width 23 height 23
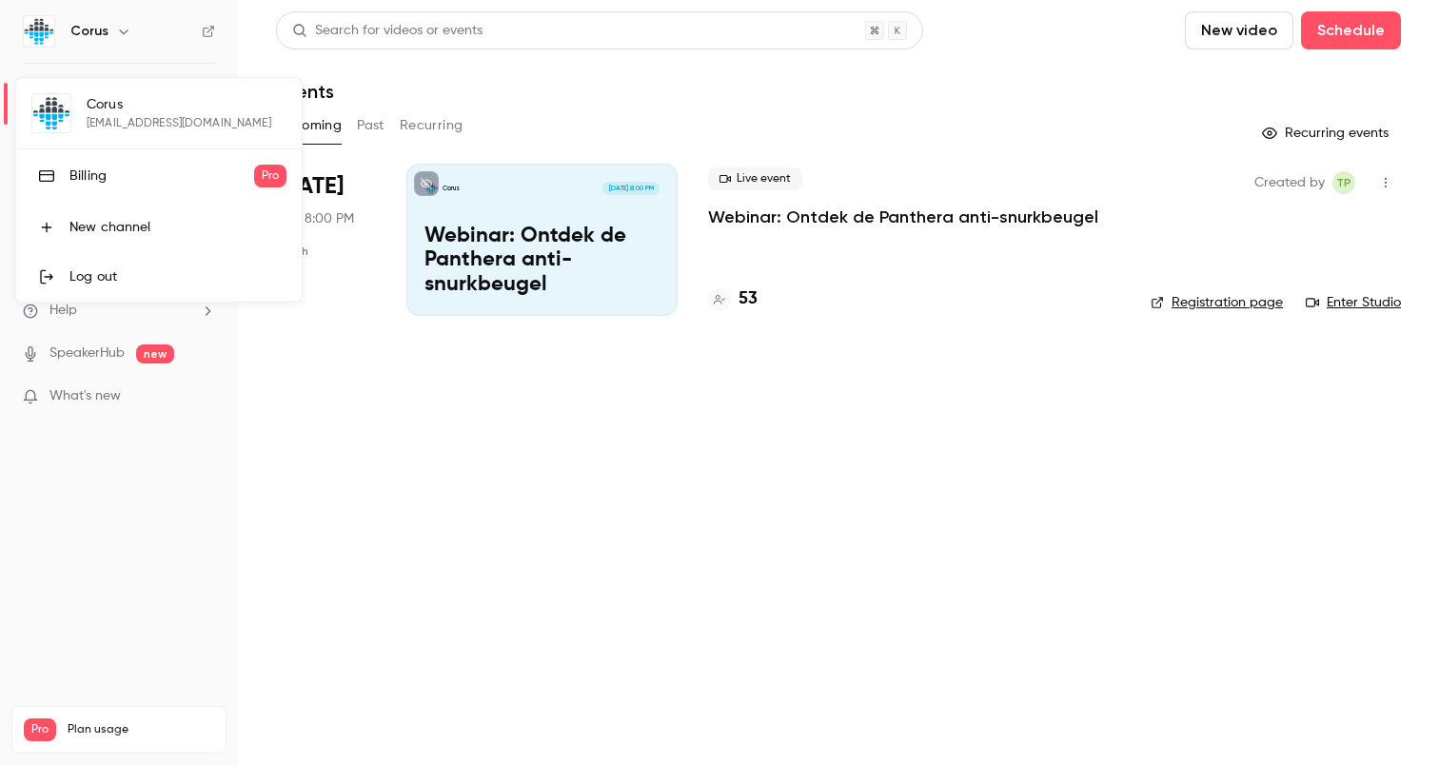
click at [142, 234] on div "New channel" at bounding box center [177, 227] width 217 height 19
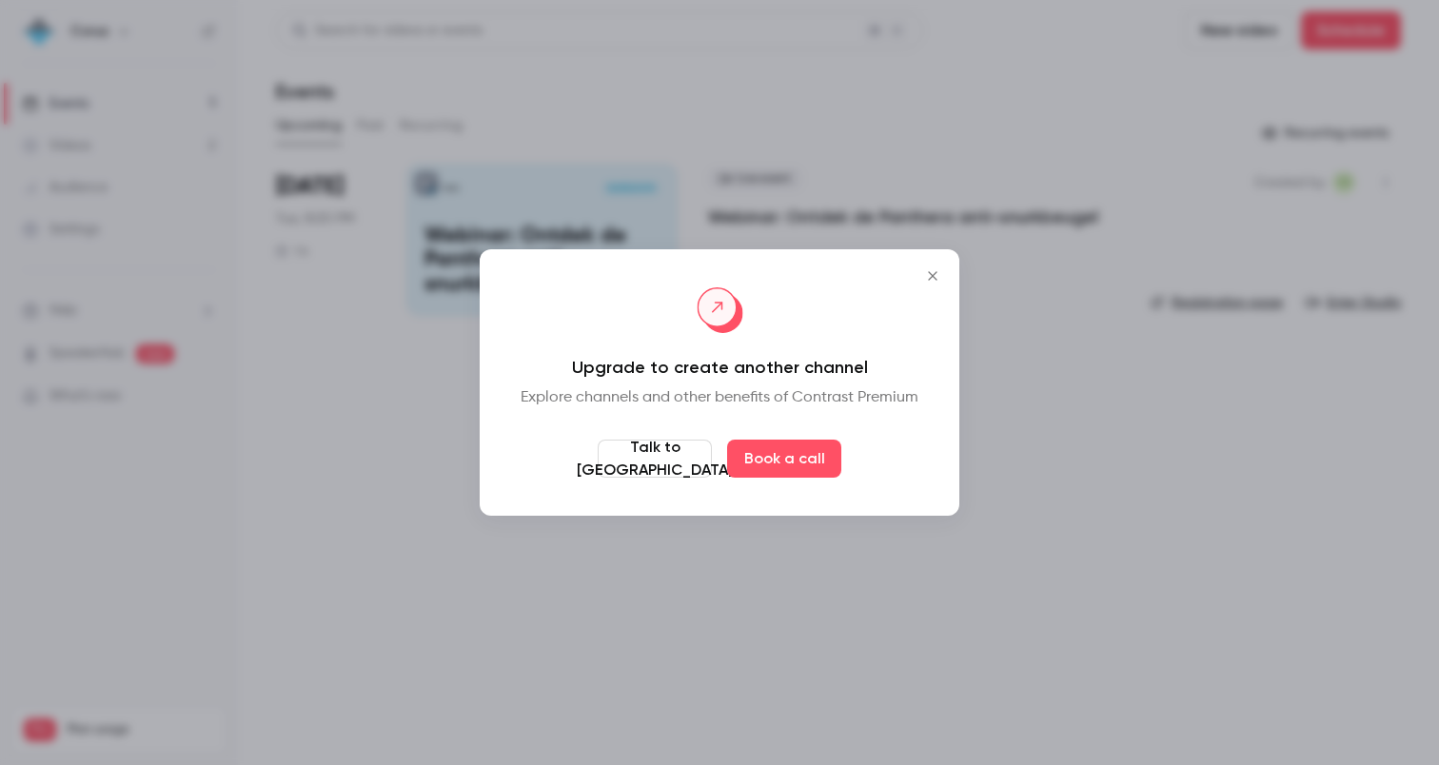
click at [936, 284] on button "Close" at bounding box center [933, 276] width 38 height 38
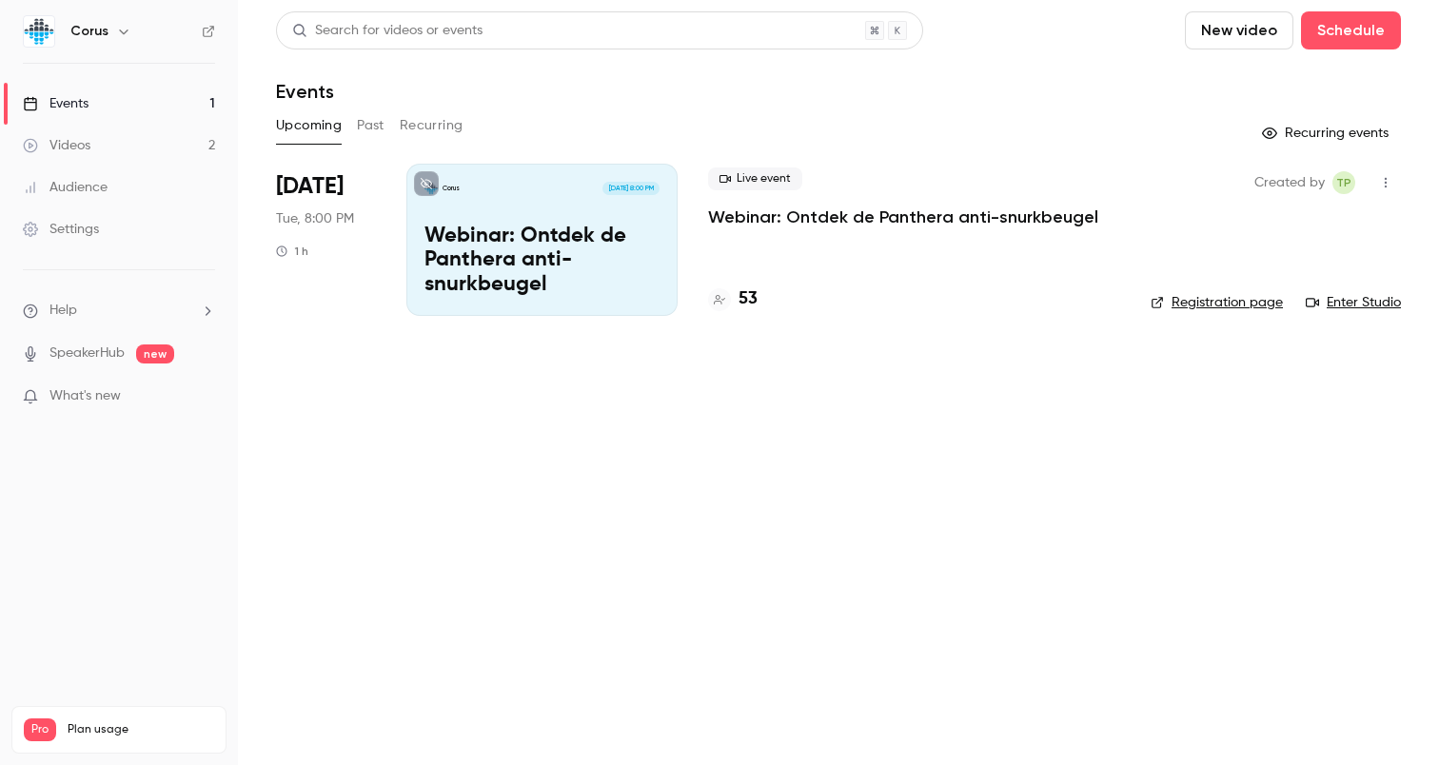
click at [112, 234] on link "Settings" at bounding box center [119, 229] width 238 height 42
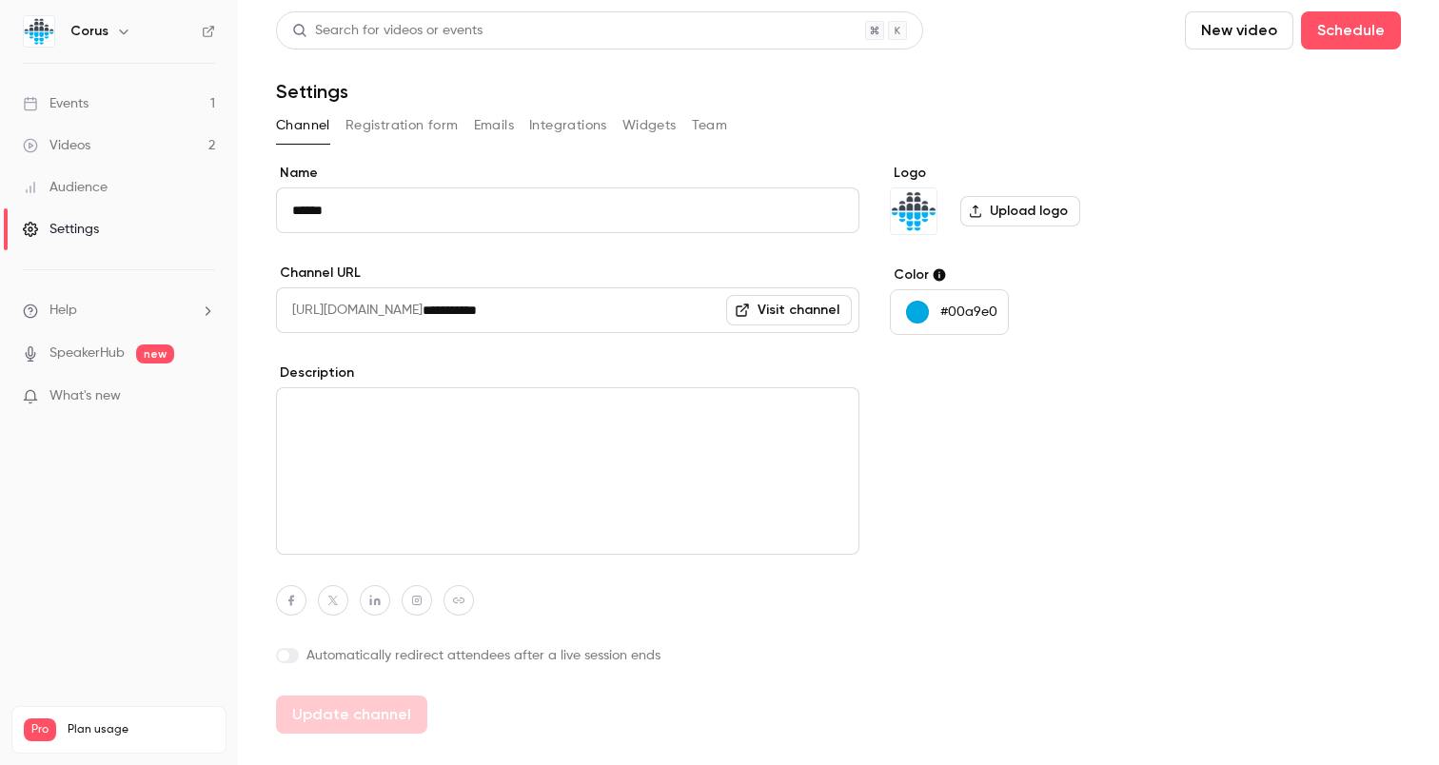
click at [83, 6] on nav "Corus Events 1 Videos 2 Audience Settings Help SpeakerHub new What's new Pro Pl…" at bounding box center [119, 382] width 238 height 765
click at [79, 25] on h6 "Corus" at bounding box center [89, 31] width 38 height 19
click at [105, 40] on h6 "Corus" at bounding box center [89, 31] width 38 height 19
click at [120, 38] on icon "button" at bounding box center [123, 31] width 15 height 15
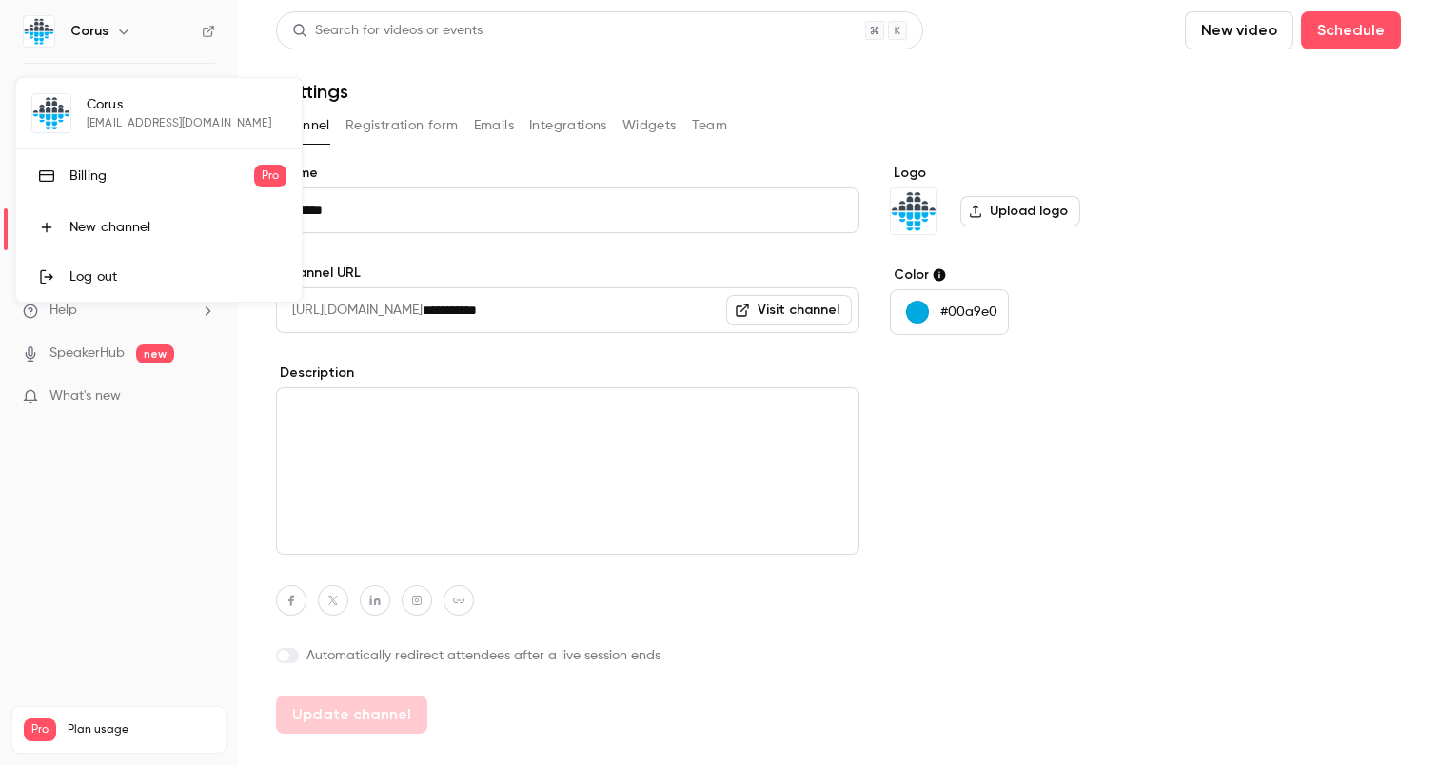
click at [77, 265] on link "Log out" at bounding box center [159, 277] width 286 height 50
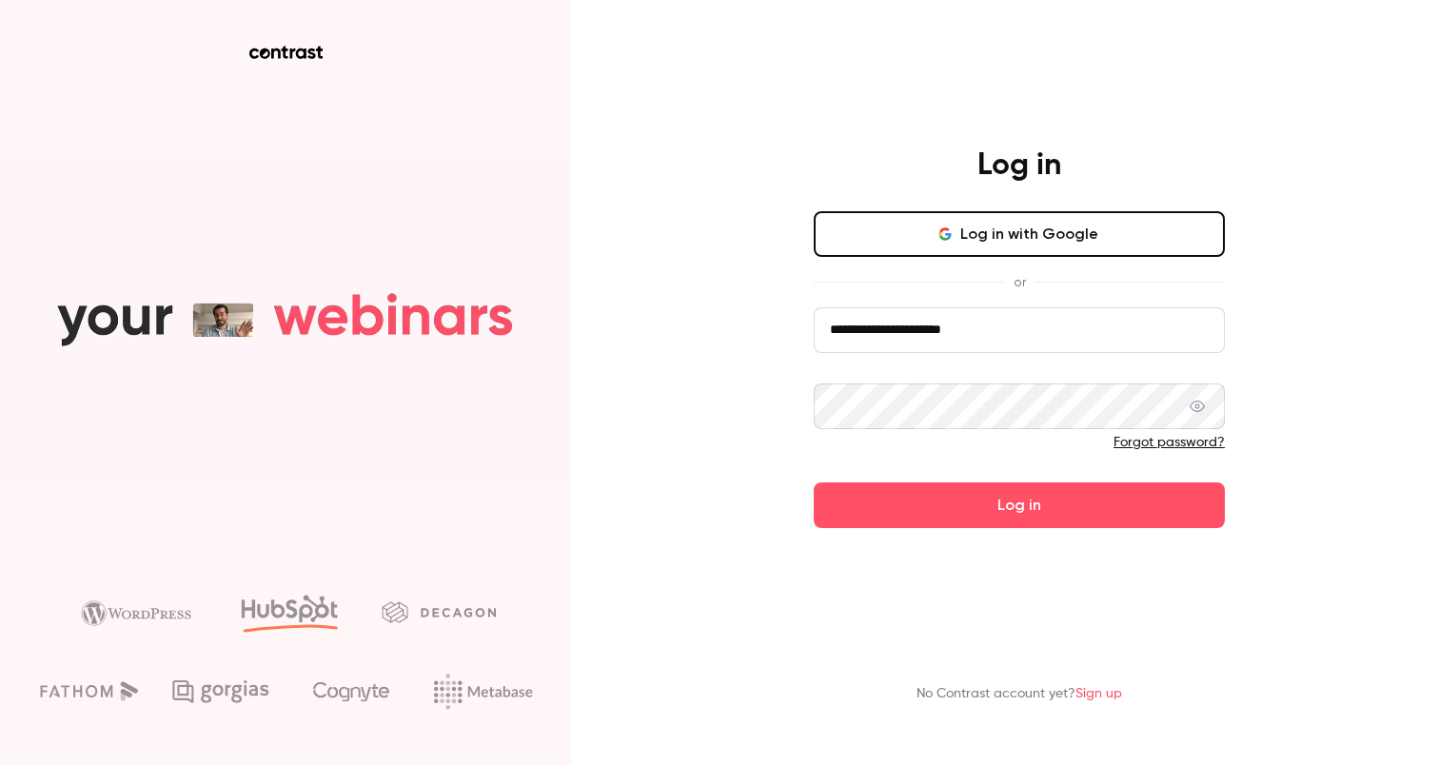
click at [983, 236] on button "Log in with Google" at bounding box center [1019, 234] width 411 height 46
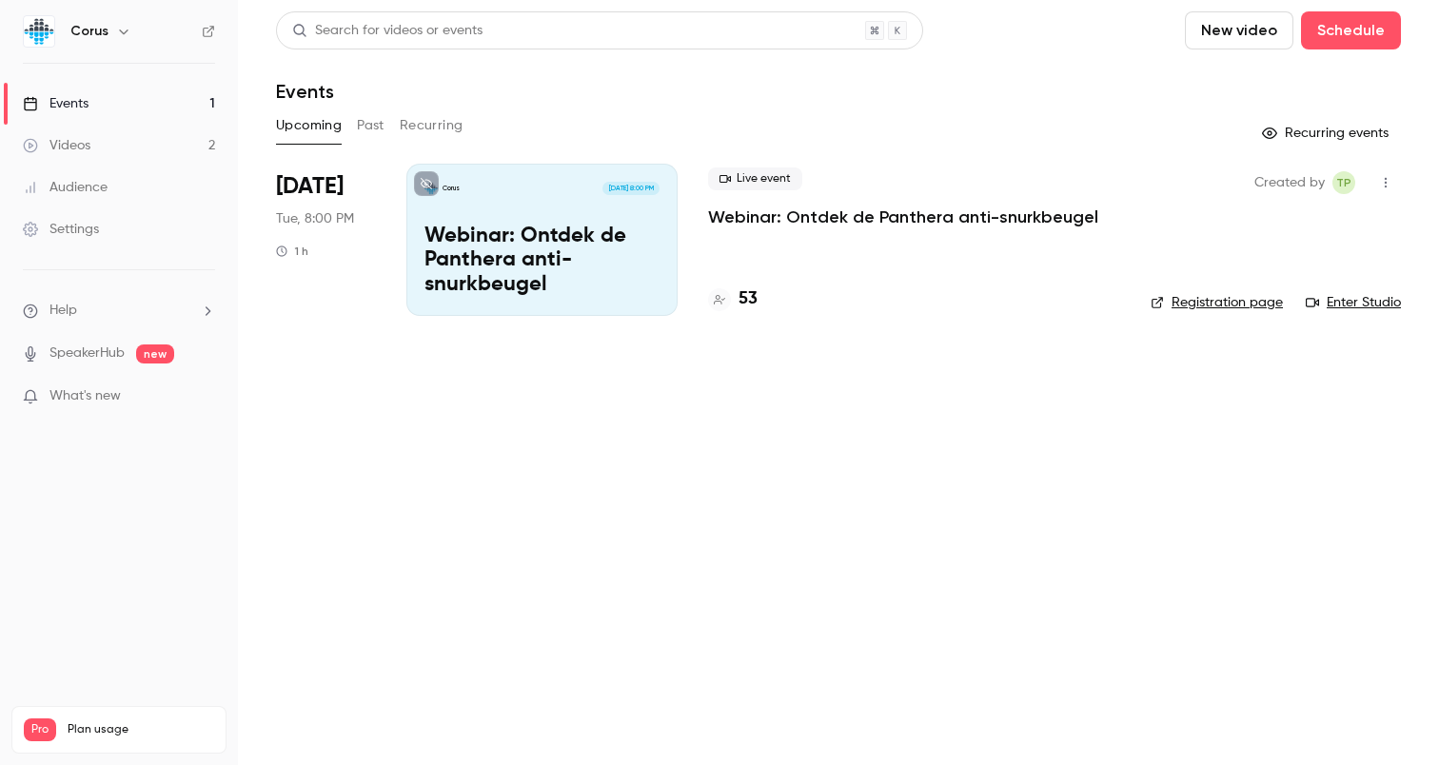
click at [116, 34] on icon "button" at bounding box center [123, 31] width 15 height 15
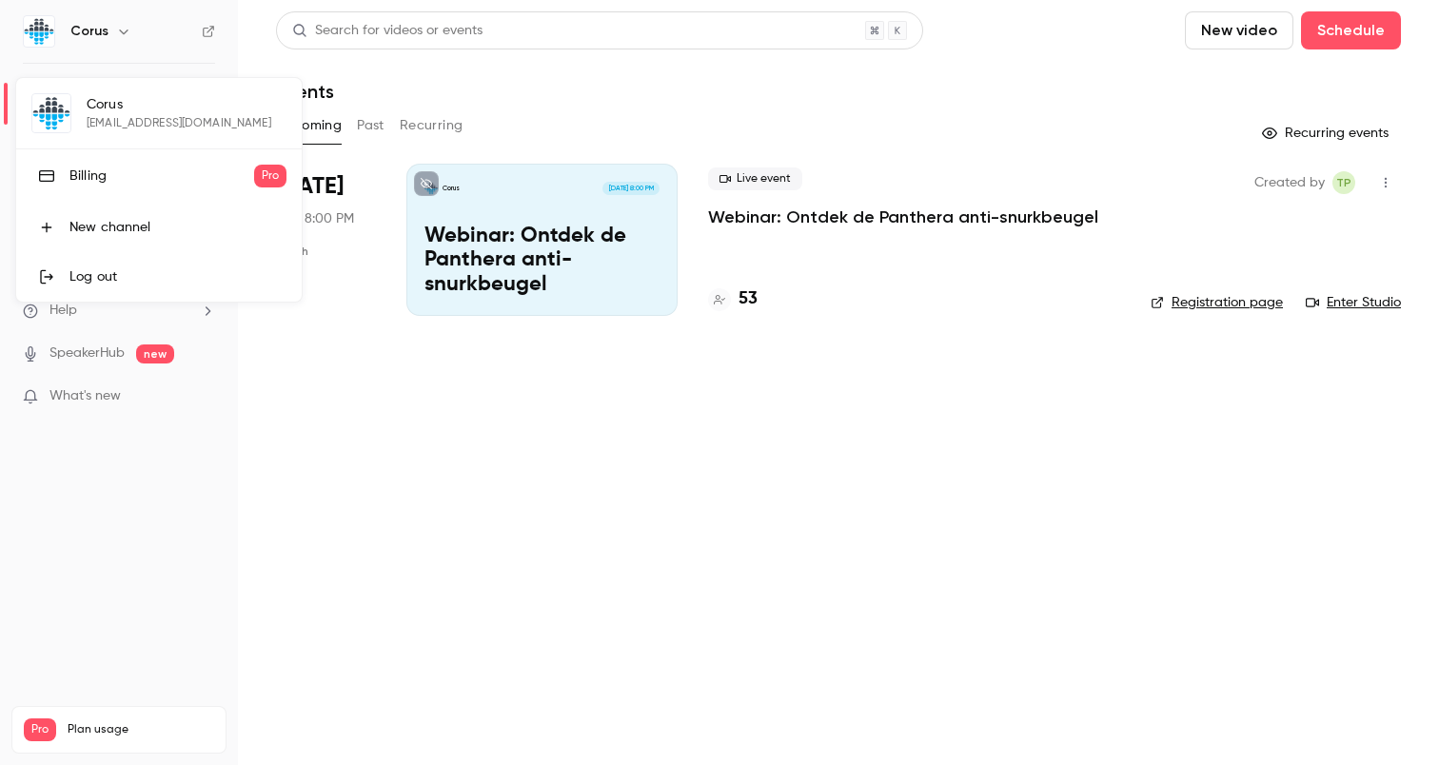
click at [117, 275] on div "Log out" at bounding box center [177, 277] width 217 height 19
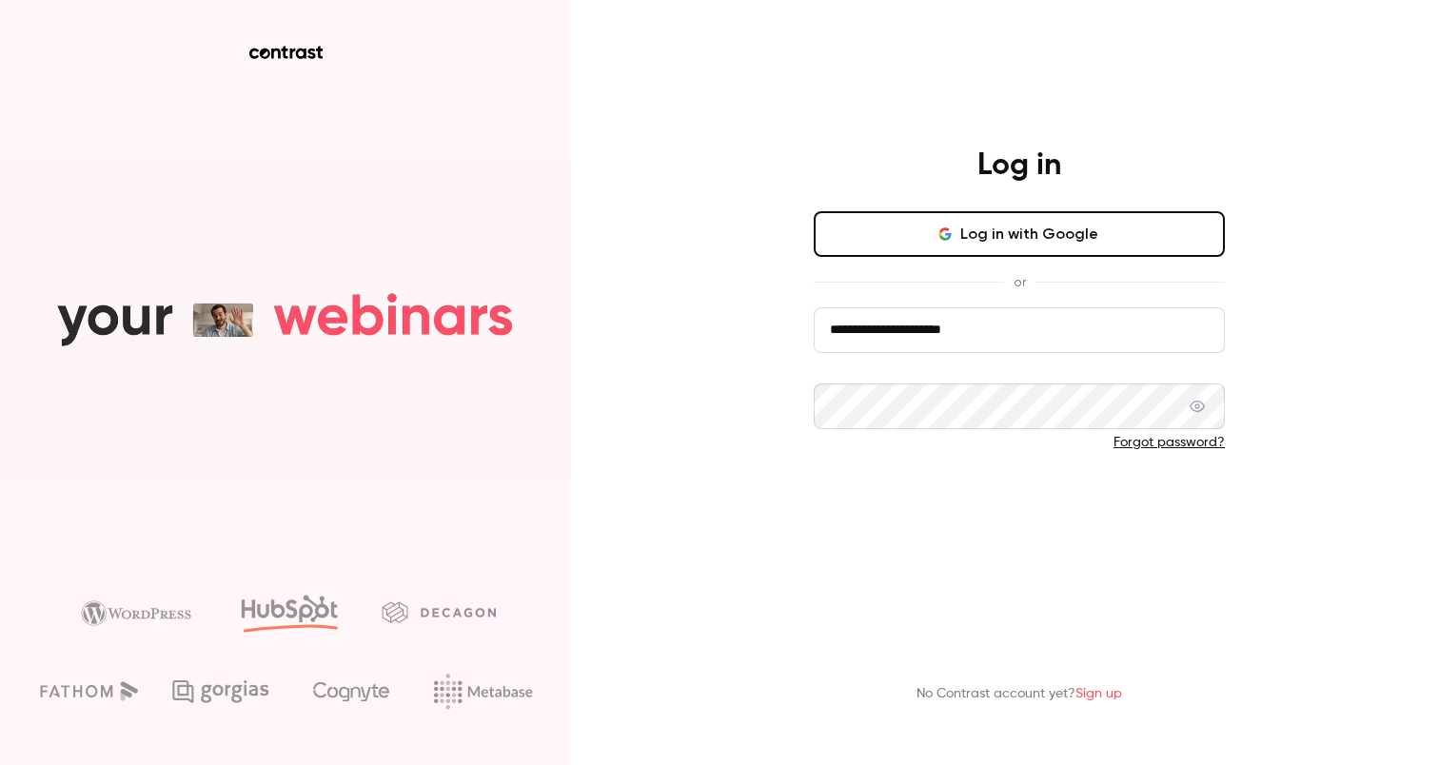
click at [988, 515] on button "Log in" at bounding box center [1019, 506] width 411 height 46
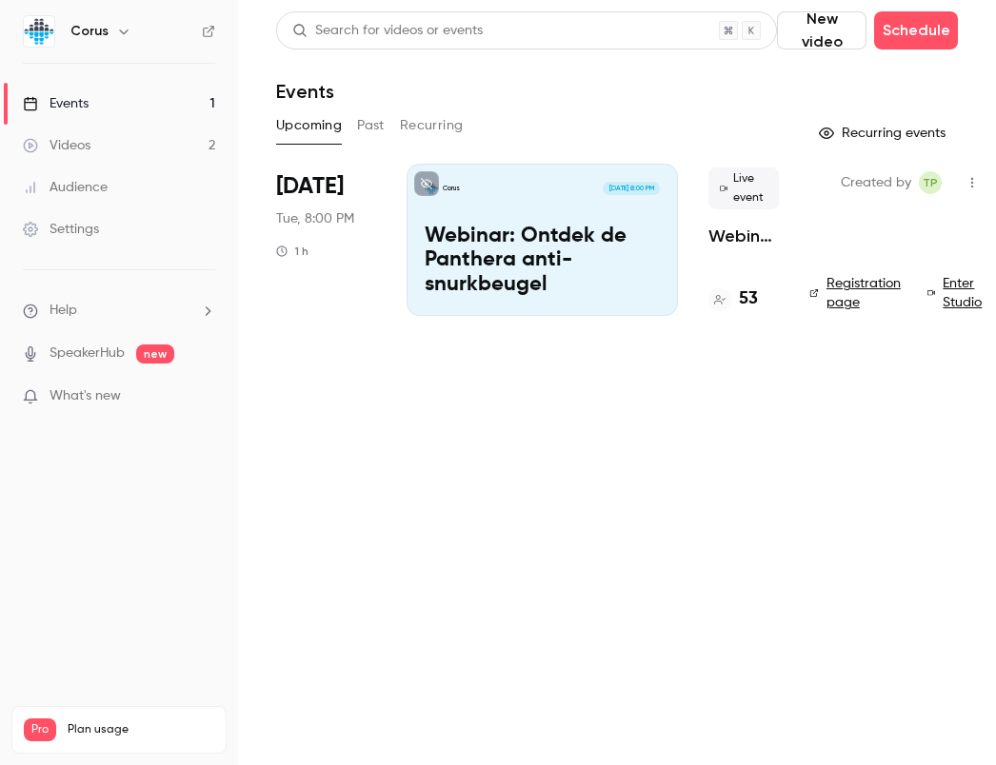
click at [116, 33] on icon "button" at bounding box center [123, 31] width 15 height 15
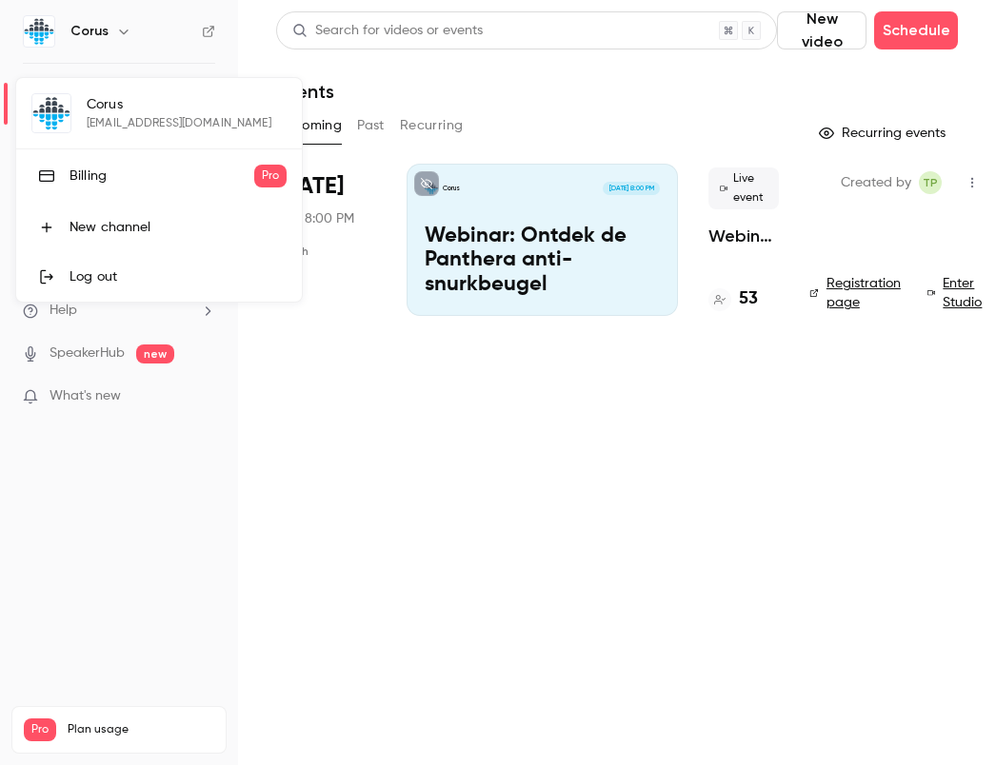
click at [129, 101] on div "[PERSON_NAME] [PERSON_NAME][EMAIL_ADDRESS][DOMAIN_NAME] Billing Pro New channel…" at bounding box center [159, 190] width 286 height 224
click at [98, 104] on div "[PERSON_NAME] [PERSON_NAME][EMAIL_ADDRESS][DOMAIN_NAME] Billing Pro New channel…" at bounding box center [159, 190] width 286 height 224
click at [217, 130] on div "[PERSON_NAME] [PERSON_NAME][EMAIL_ADDRESS][DOMAIN_NAME] Billing Pro New channel…" at bounding box center [159, 190] width 286 height 224
click at [168, 591] on div at bounding box center [498, 382] width 996 height 765
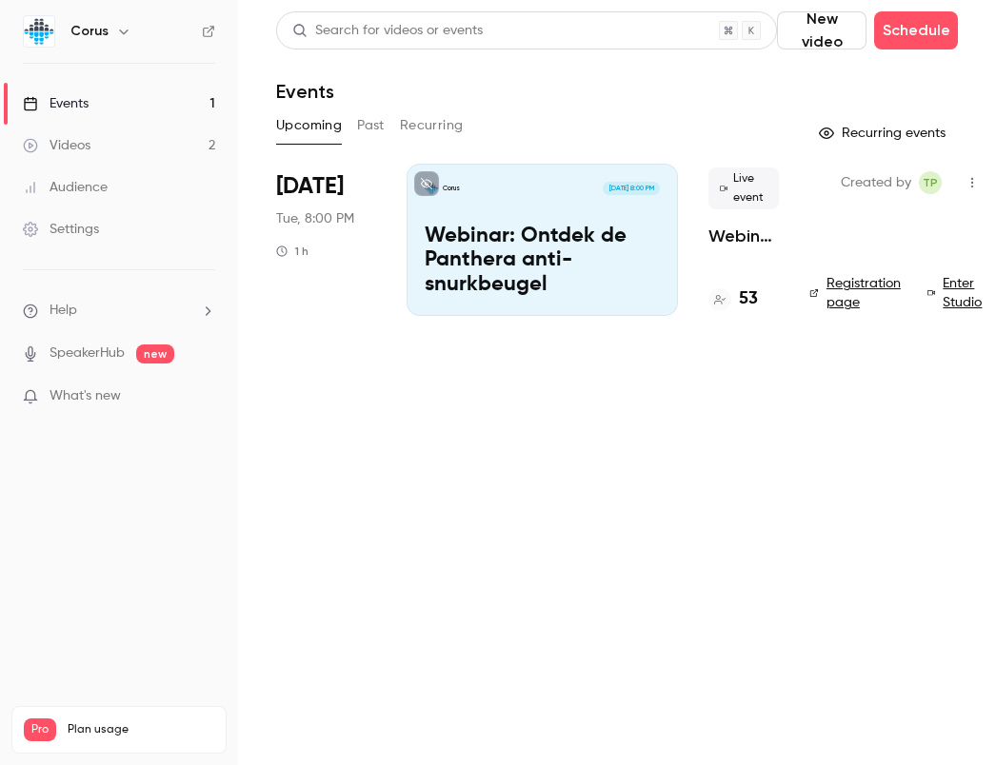
click at [154, 231] on link "Settings" at bounding box center [119, 229] width 238 height 42
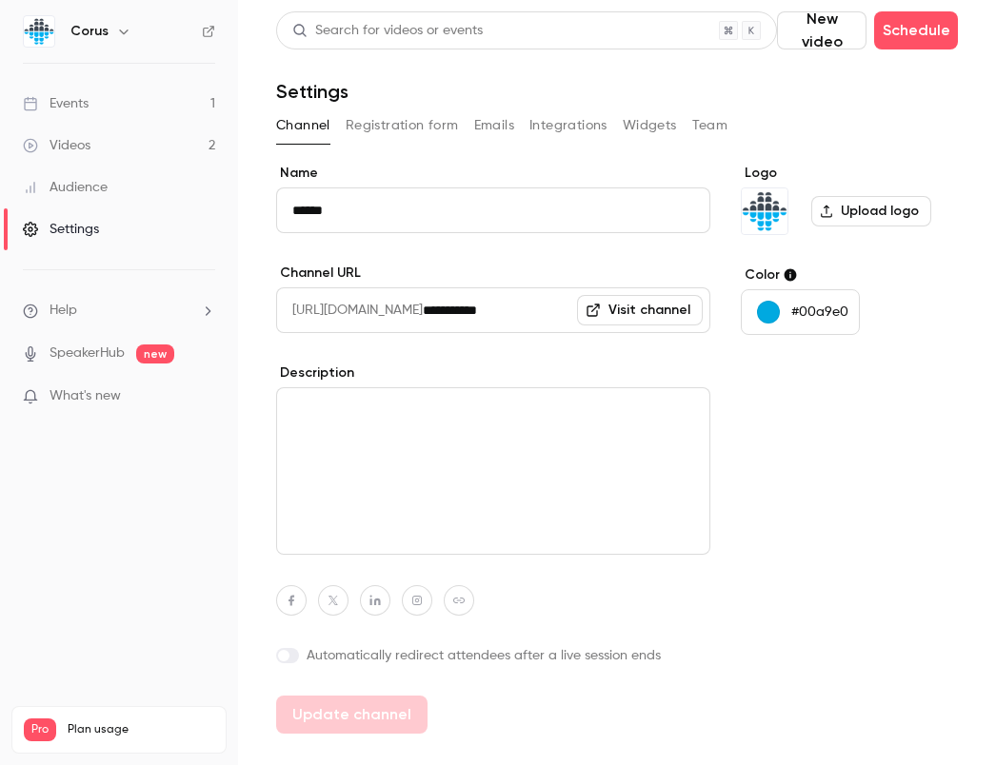
click at [700, 135] on button "Team" at bounding box center [710, 125] width 36 height 30
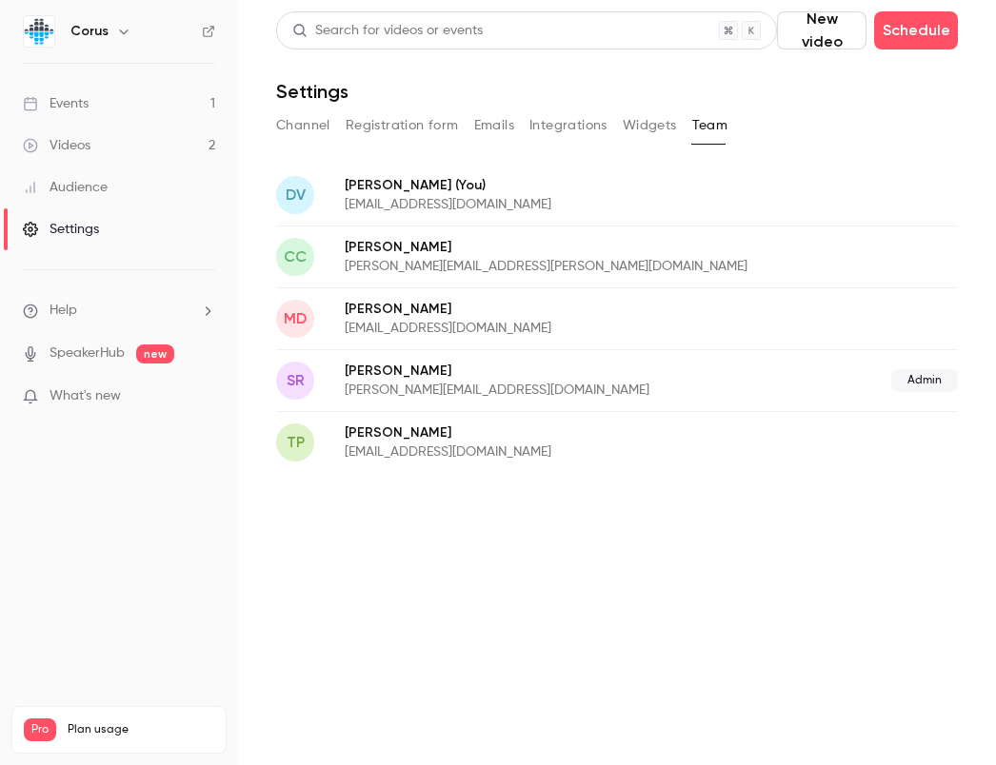
click at [553, 272] on p "[PERSON_NAME][EMAIL_ADDRESS][PERSON_NAME][DOMAIN_NAME]" at bounding box center [599, 266] width 508 height 19
click at [478, 178] on p "[PERSON_NAME] (You)" at bounding box center [550, 185] width 410 height 20
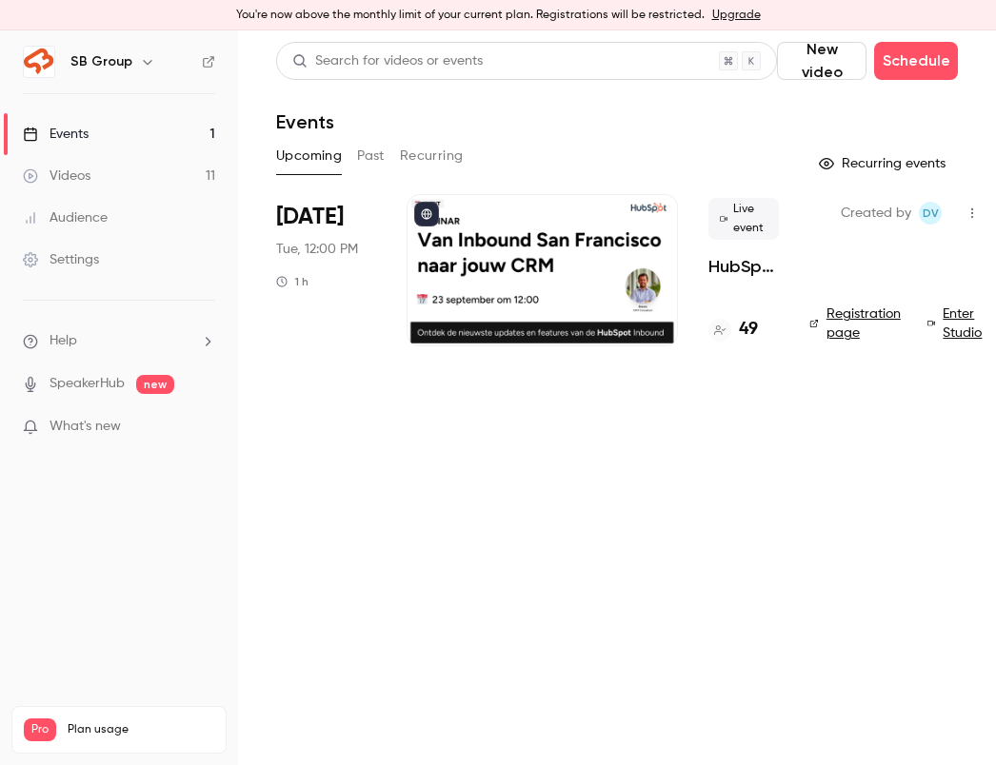
click at [693, 343] on li "[DATE] Tue, 12:00 PM 1 h Live event HubSpot webinar: van Inbound [GEOGRAPHIC_DA…" at bounding box center [617, 281] width 682 height 175
click at [726, 262] on p "HubSpot webinar: van Inbound [GEOGRAPHIC_DATA][PERSON_NAME] jouw CRM" at bounding box center [743, 266] width 70 height 23
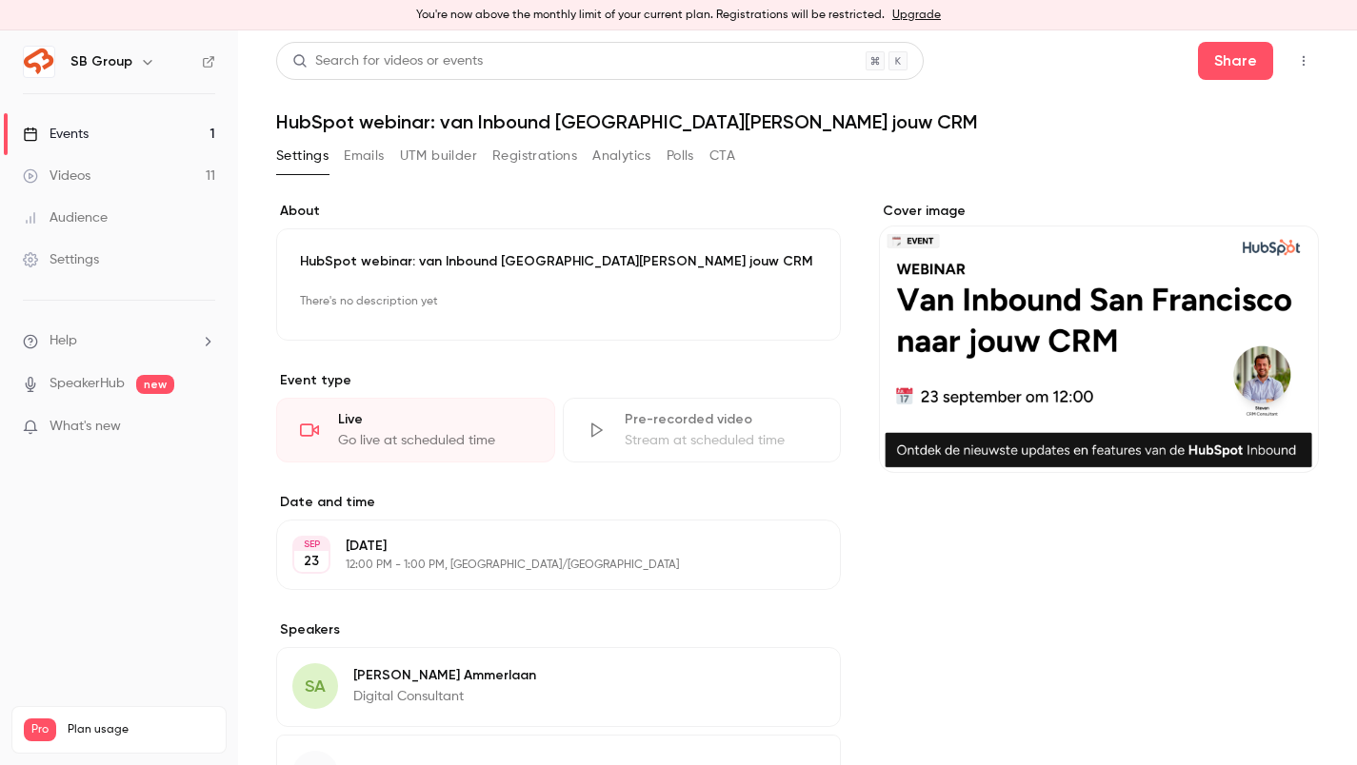
click at [555, 155] on button "Registrations" at bounding box center [534, 156] width 85 height 30
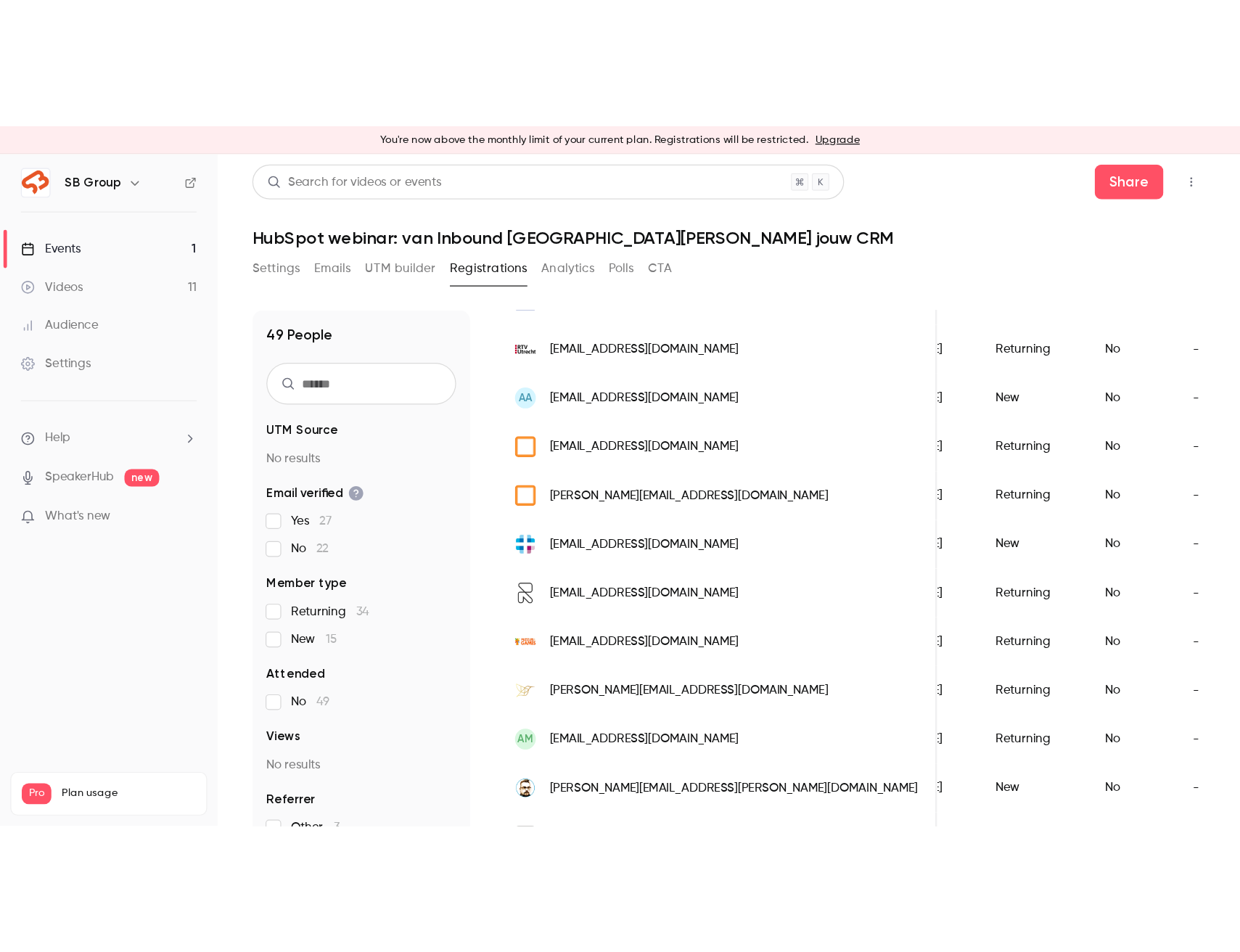
scroll to position [239, 0]
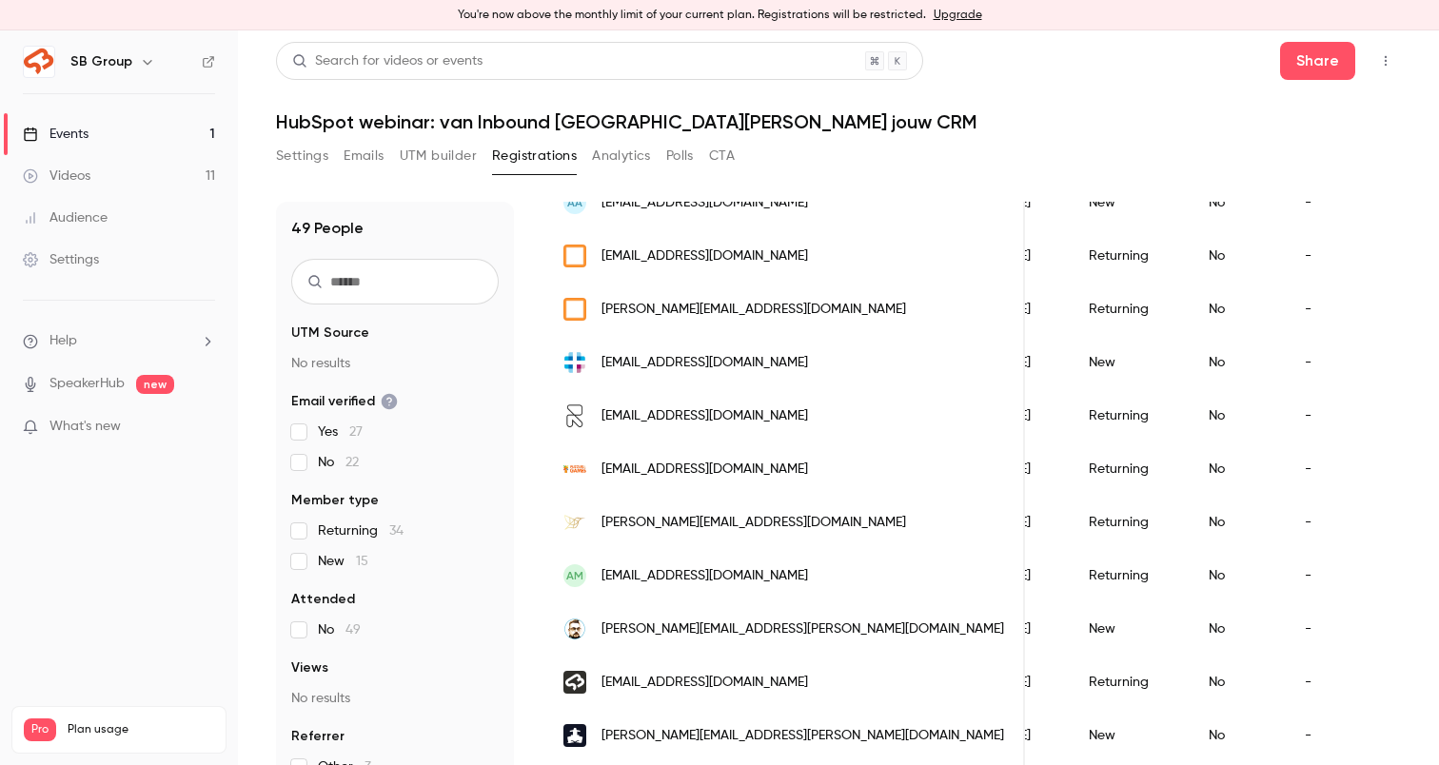
click at [600, 15] on div "You're now above the monthly limit of your current plan. Registrations will be …" at bounding box center [719, 15] width 1439 height 30
click at [128, 47] on div "SB Group" at bounding box center [119, 62] width 192 height 32
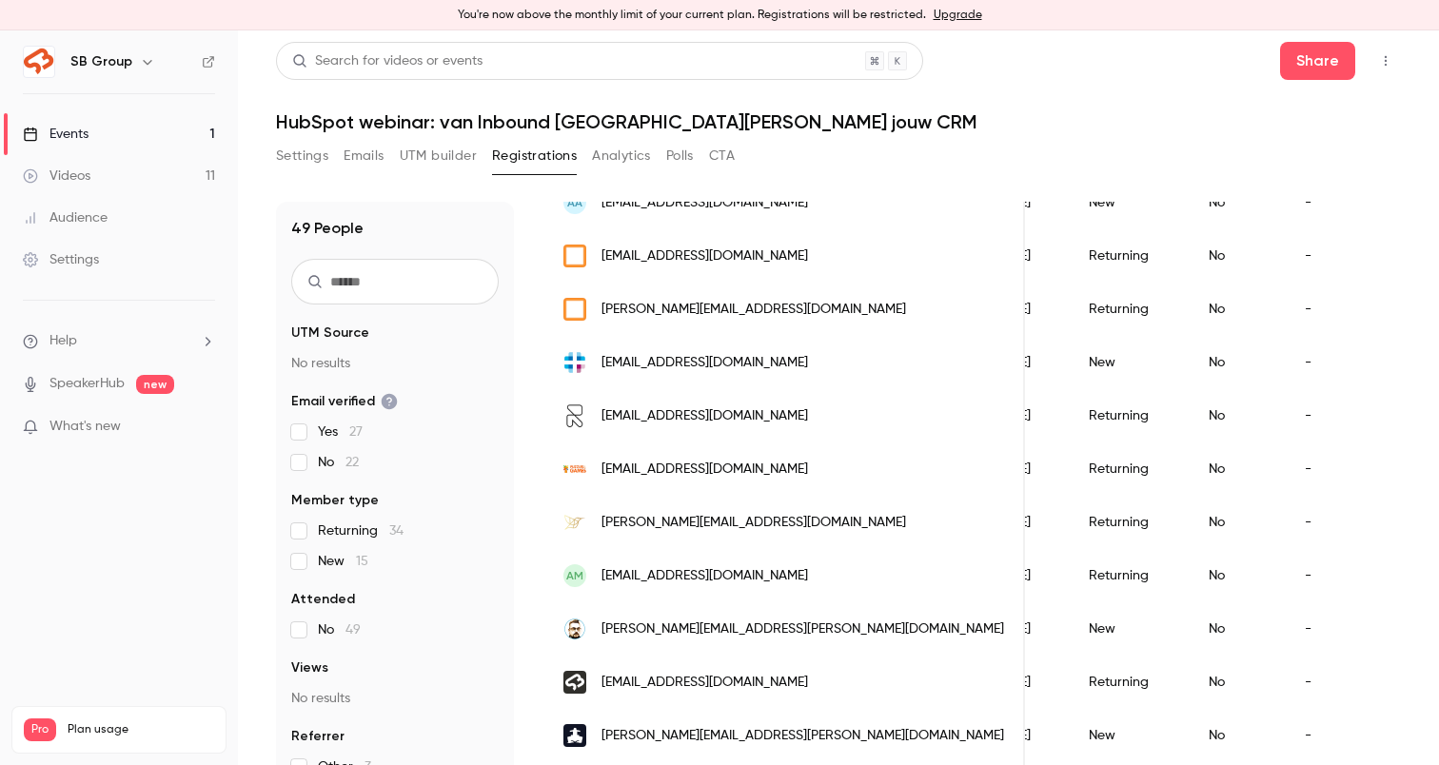
click at [125, 70] on h6 "SB Group" at bounding box center [101, 61] width 62 height 19
click at [140, 63] on icon "button" at bounding box center [147, 61] width 15 height 15
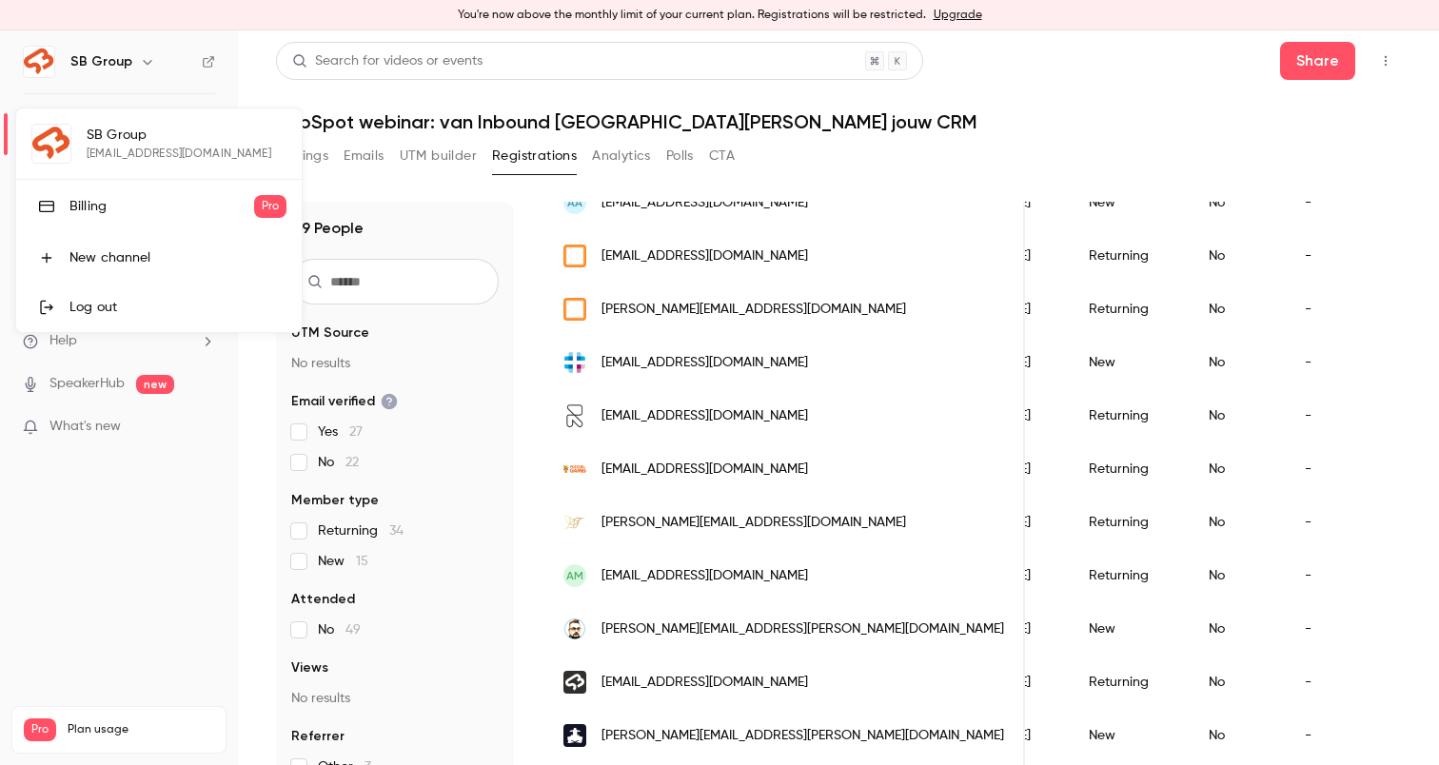
click at [106, 210] on div "Billing" at bounding box center [161, 206] width 185 height 19
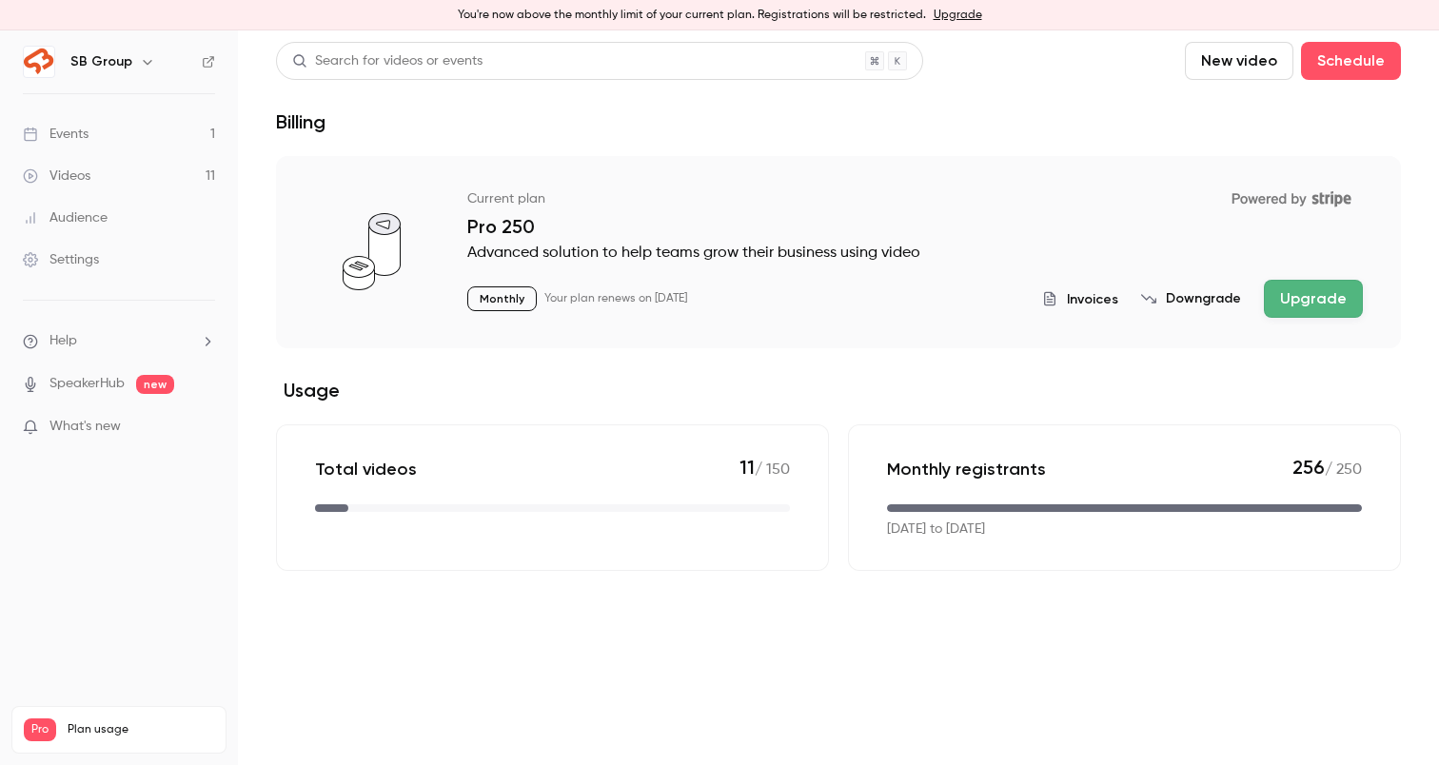
click at [109, 124] on link "Events 1" at bounding box center [119, 134] width 238 height 42
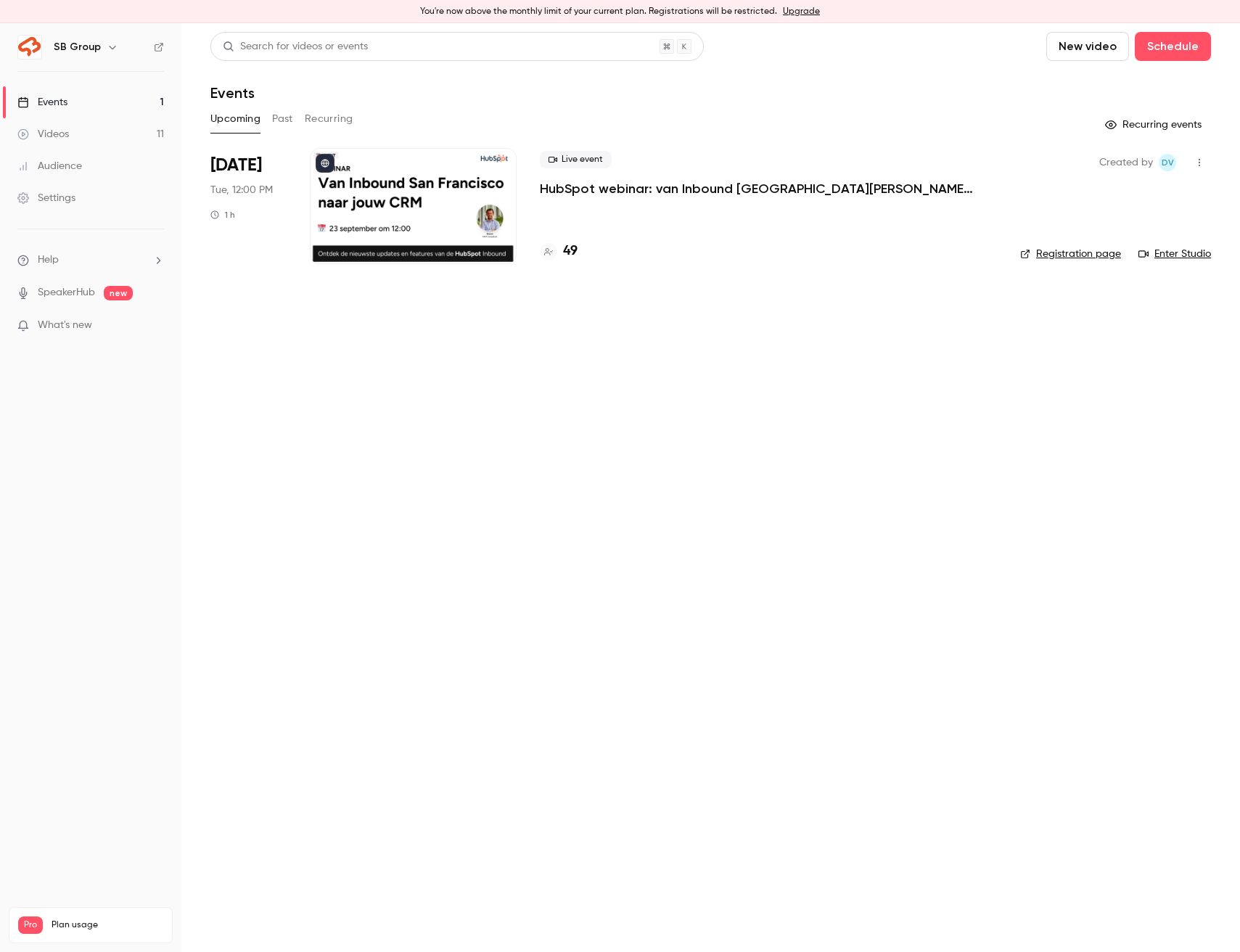
click at [491, 488] on main "Search for videos or events New video Schedule Events Upcoming Past Recurring R…" at bounding box center [710, 487] width 1059 height 929
